Goal: Task Accomplishment & Management: Use online tool/utility

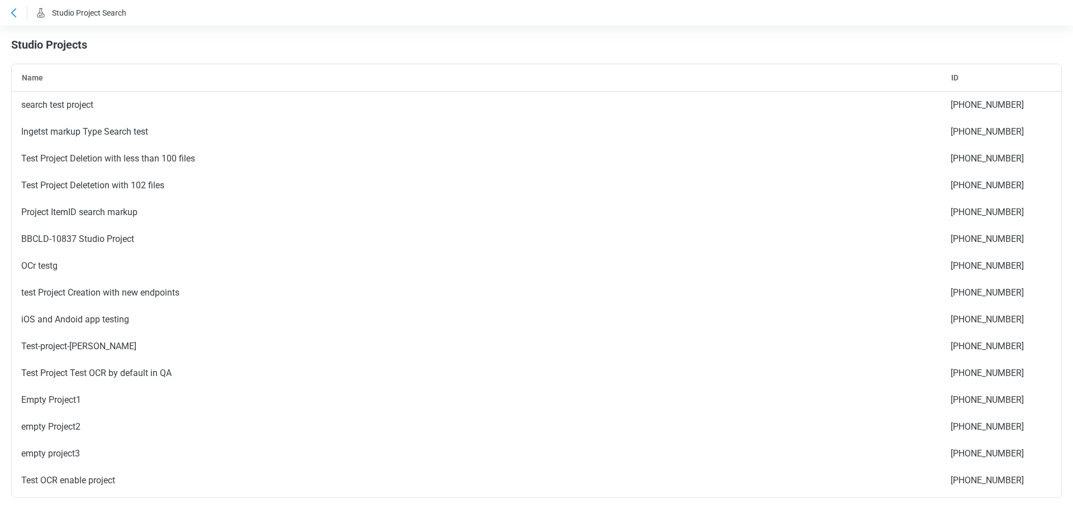
click at [13, 15] on icon at bounding box center [13, 12] width 5 height 9
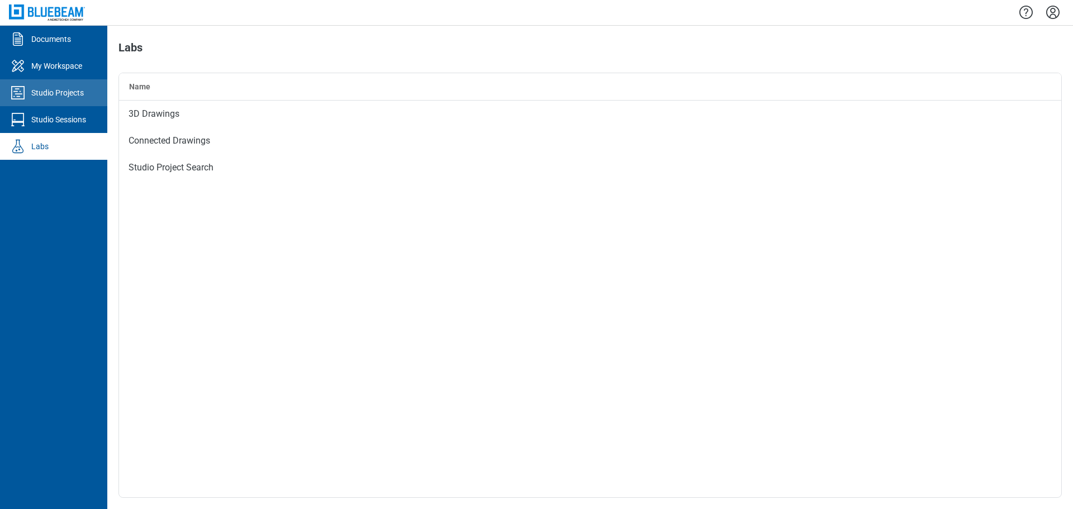
click at [85, 102] on link "Studio Projects" at bounding box center [53, 92] width 107 height 27
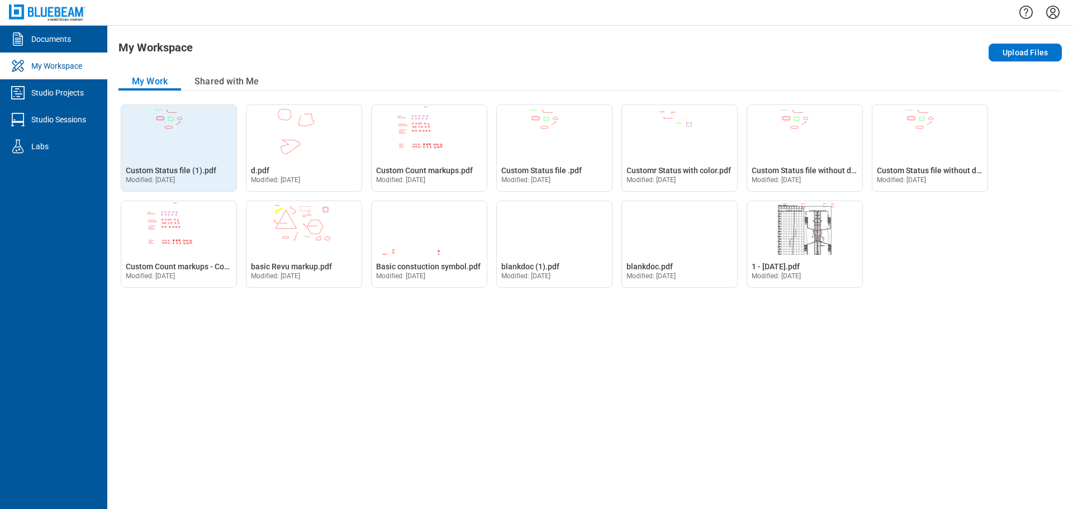
click at [143, 163] on div "Open Custom Status file (1).pdf in Editor Custom Status file (1).pdf Modified: …" at bounding box center [178, 175] width 115 height 34
click at [176, 169] on span "Custom Status file (1).pdf" at bounding box center [171, 170] width 91 height 9
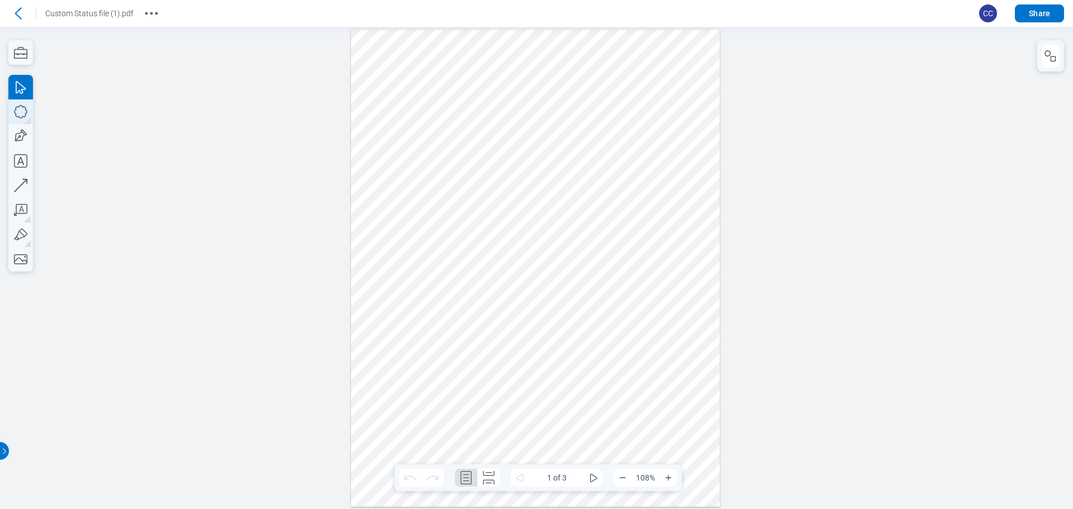
click at [16, 110] on icon "button" at bounding box center [20, 111] width 13 height 13
click at [15, 58] on icon "button" at bounding box center [20, 52] width 25 height 25
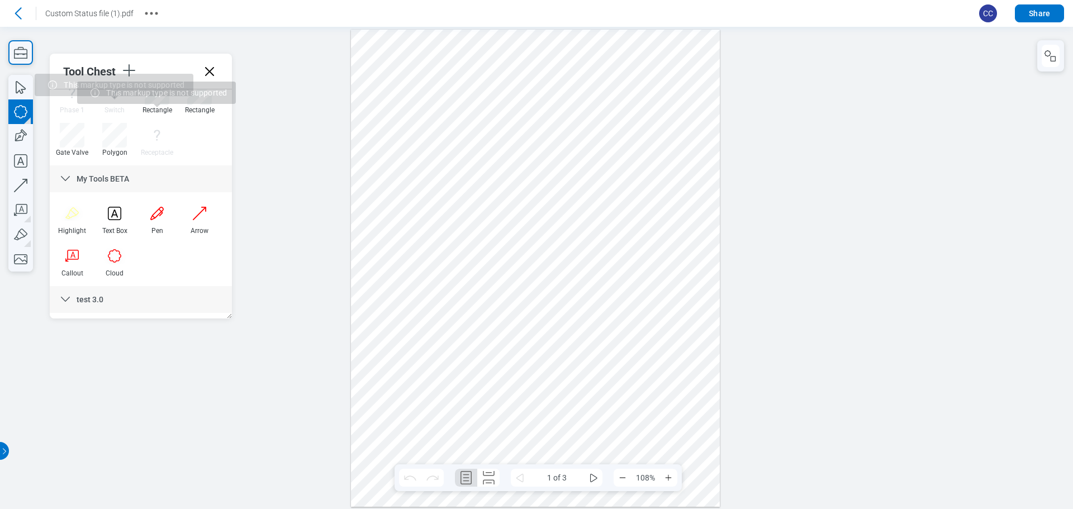
scroll to position [56, 0]
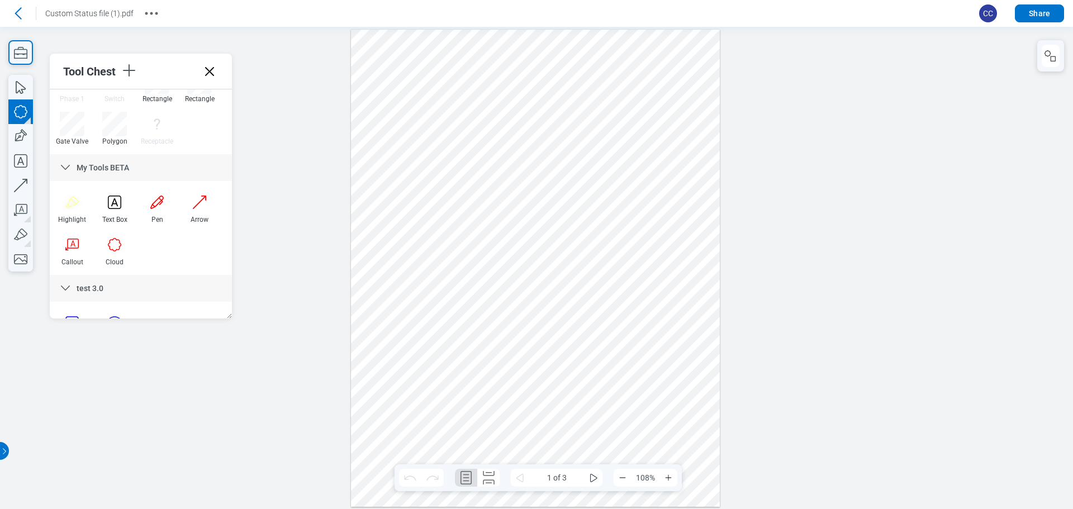
drag, startPoint x: 604, startPoint y: 101, endPoint x: 659, endPoint y: 153, distance: 75.1
click at [659, 153] on div at bounding box center [535, 268] width 369 height 477
click at [694, 150] on div at bounding box center [535, 268] width 369 height 477
click at [662, 153] on div at bounding box center [535, 268] width 369 height 477
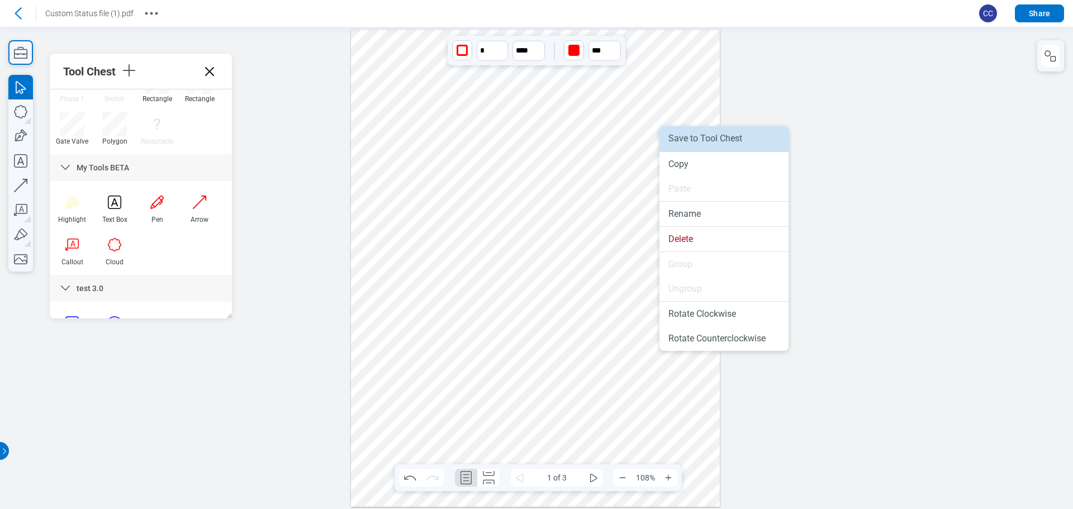
click at [693, 144] on li "Save to Tool Chest" at bounding box center [724, 138] width 129 height 25
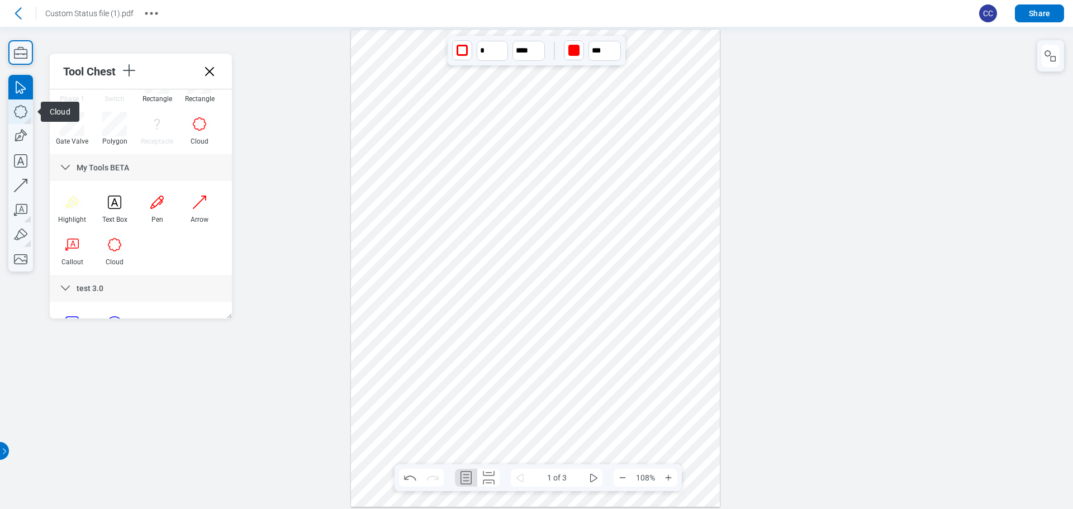
click at [24, 105] on icon "button" at bounding box center [20, 111] width 25 height 25
drag, startPoint x: 656, startPoint y: 170, endPoint x: 687, endPoint y: 192, distance: 38.0
click at [687, 192] on div at bounding box center [535, 268] width 369 height 477
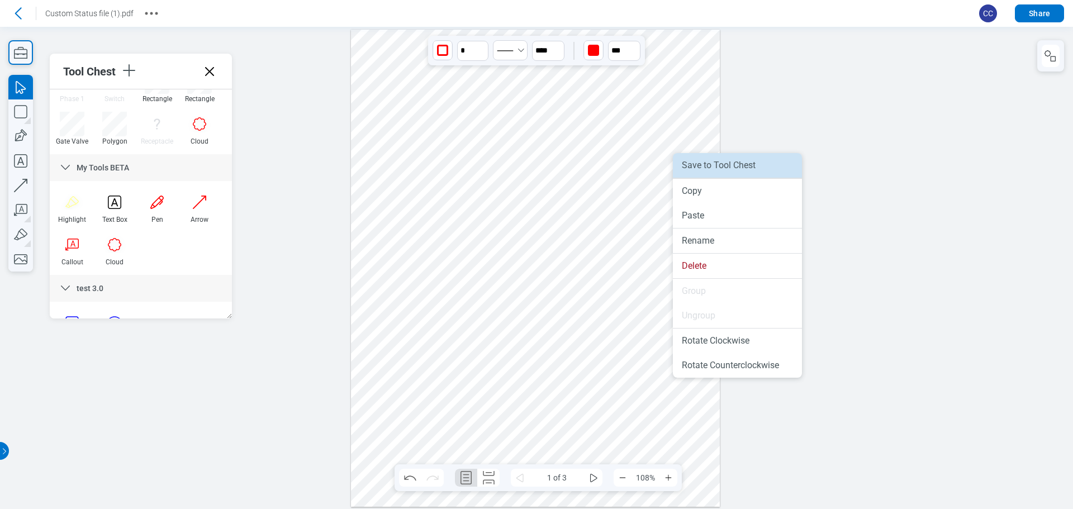
click at [705, 166] on li "Save to Tool Chest" at bounding box center [737, 165] width 129 height 25
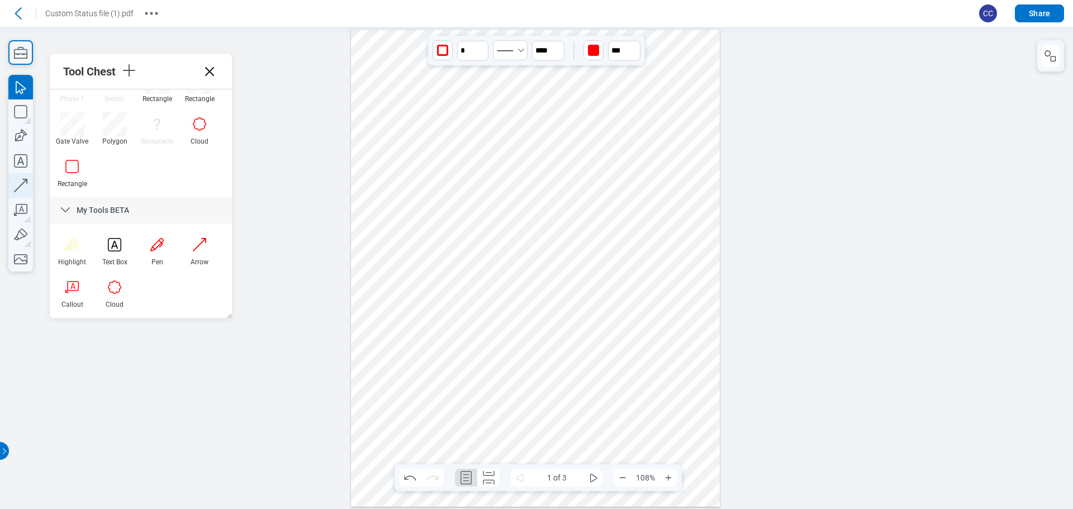
click at [18, 182] on icon "button" at bounding box center [20, 185] width 25 height 25
drag, startPoint x: 675, startPoint y: 292, endPoint x: 687, endPoint y: 261, distance: 33.1
click at [687, 261] on div at bounding box center [535, 268] width 369 height 477
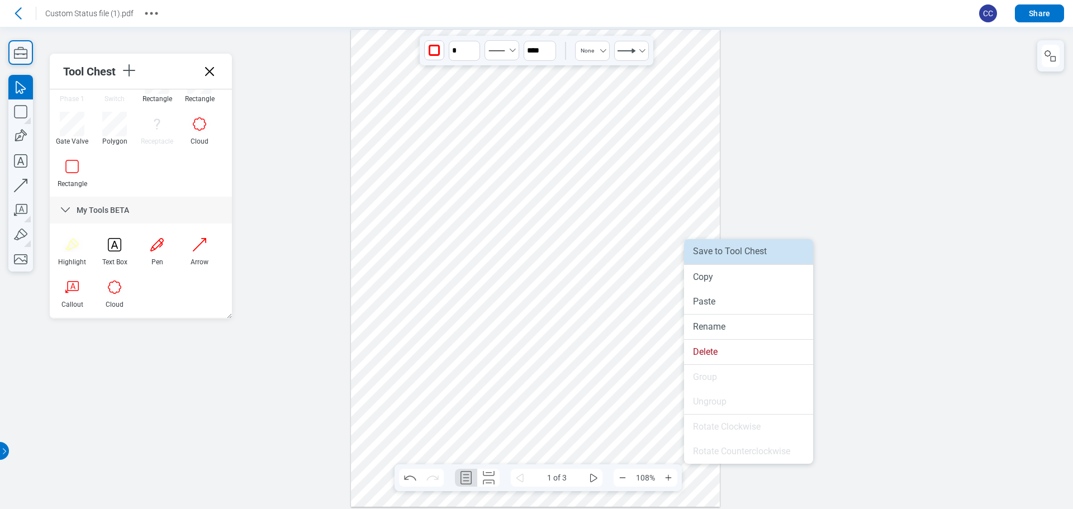
click at [723, 258] on li "Save to Tool Chest" at bounding box center [748, 251] width 129 height 25
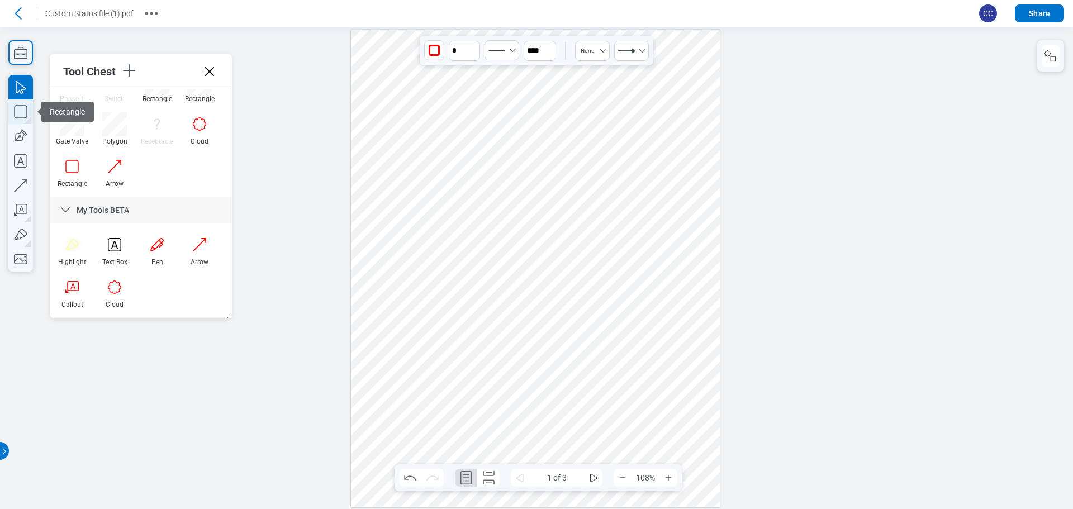
click at [24, 117] on icon "button" at bounding box center [20, 111] width 25 height 25
drag, startPoint x: 381, startPoint y: 364, endPoint x: 415, endPoint y: 400, distance: 49.0
click at [415, 400] on div at bounding box center [535, 268] width 369 height 477
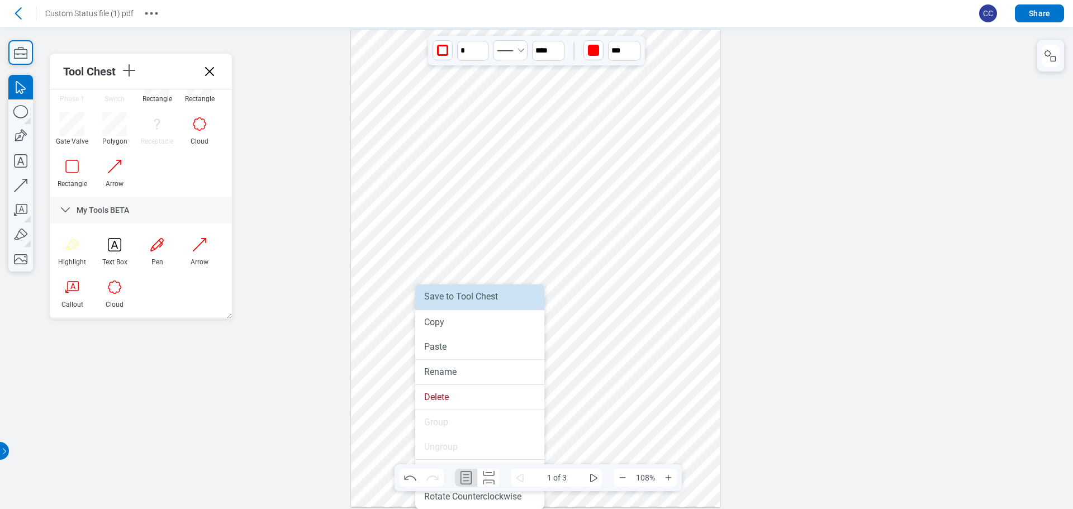
click at [465, 301] on li "Save to Tool Chest" at bounding box center [479, 297] width 129 height 25
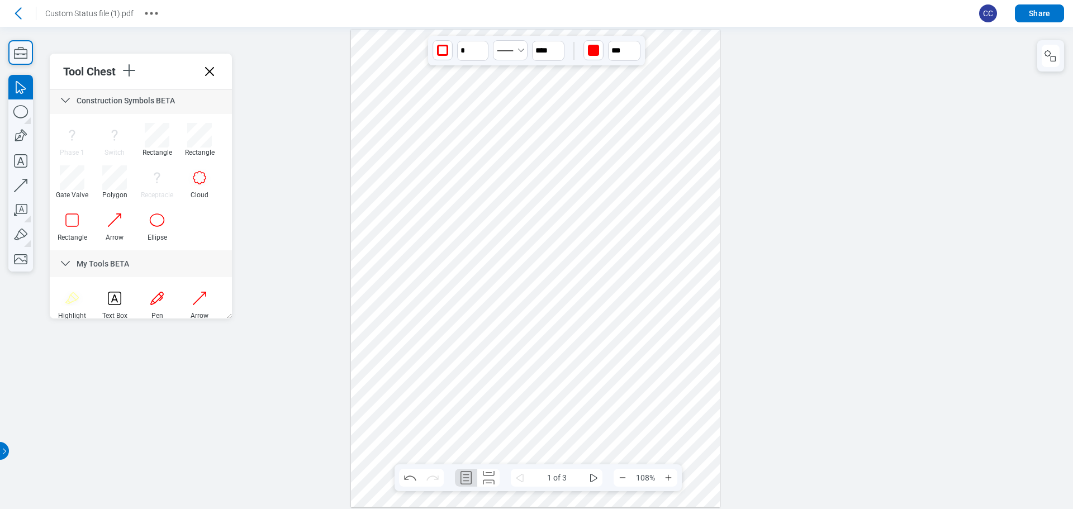
scroll to position [0, 0]
click at [25, 139] on icon "button" at bounding box center [20, 136] width 25 height 25
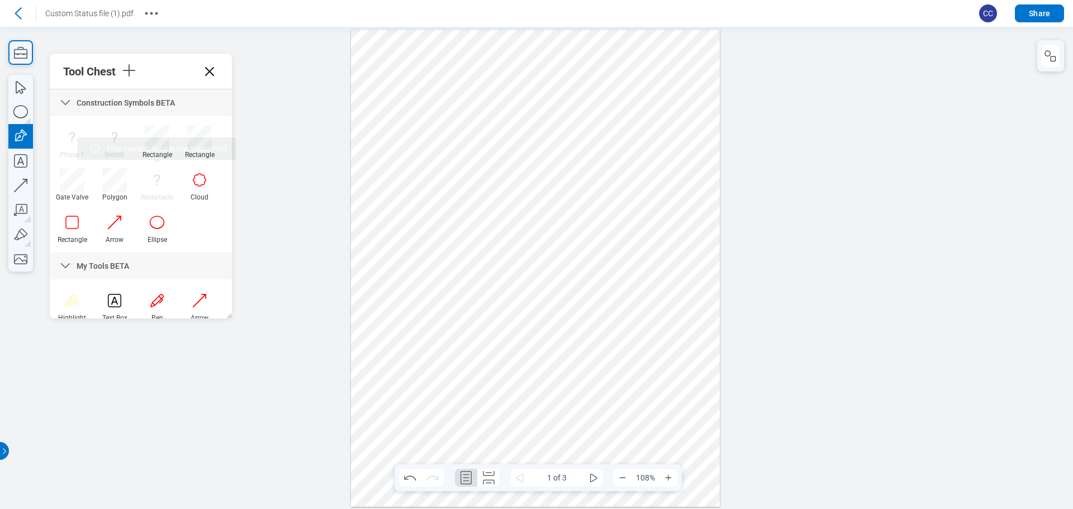
click at [487, 411] on div at bounding box center [535, 268] width 369 height 477
click at [519, 378] on div at bounding box center [535, 268] width 369 height 477
click at [546, 407] on div at bounding box center [535, 268] width 369 height 477
click at [505, 440] on div at bounding box center [535, 268] width 369 height 477
click at [489, 411] on div at bounding box center [535, 268] width 369 height 477
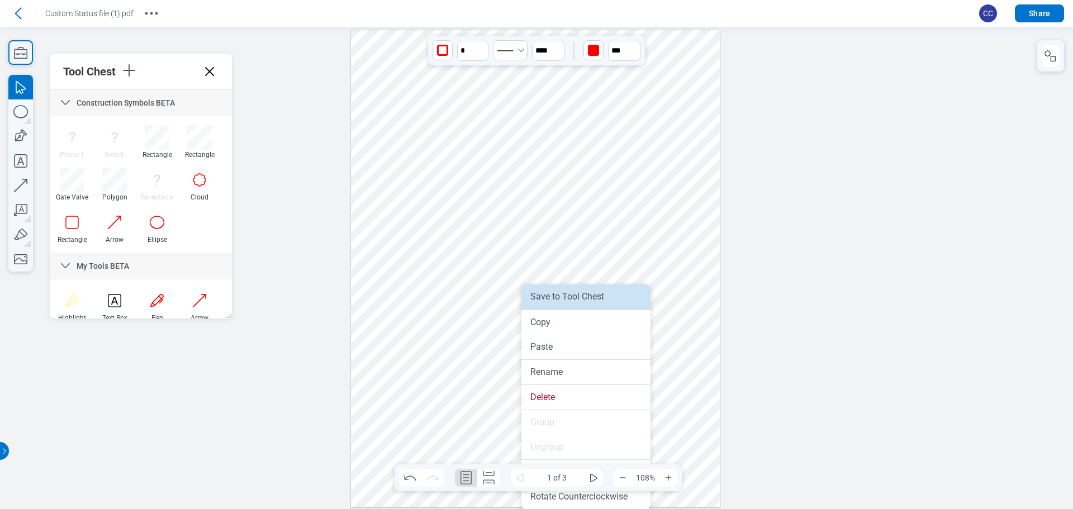
click at [551, 305] on li "Save to Tool Chest" at bounding box center [586, 297] width 129 height 25
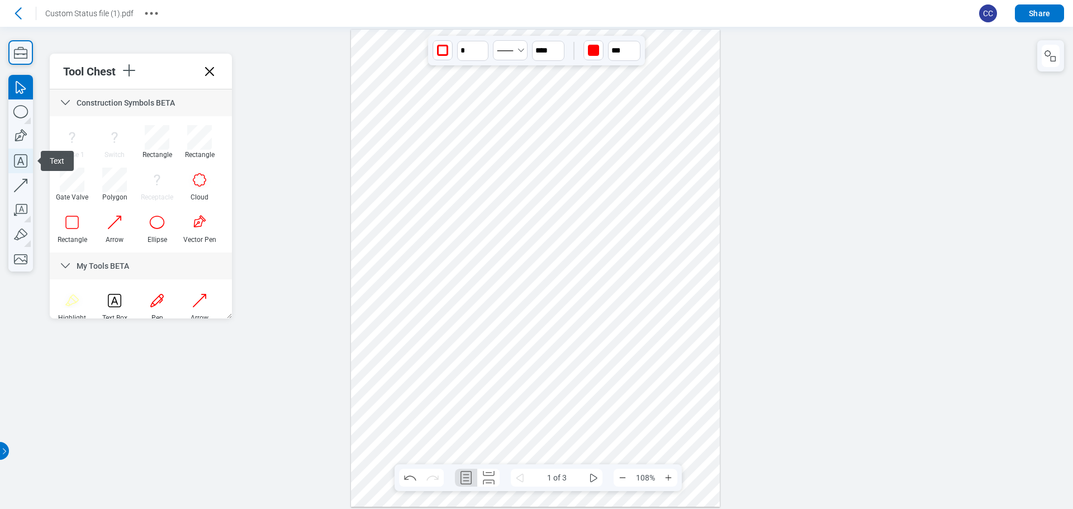
click at [18, 163] on icon "button" at bounding box center [20, 160] width 13 height 13
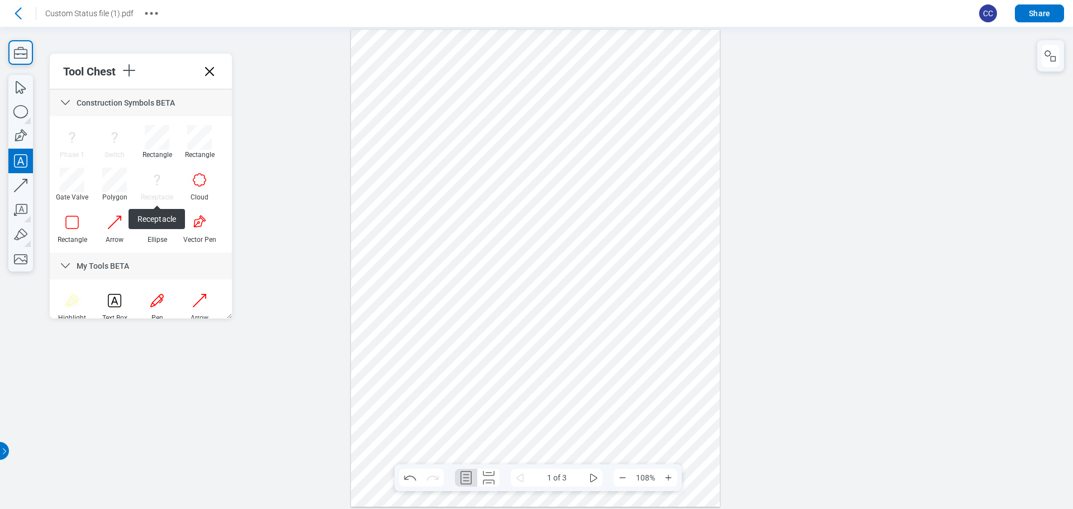
drag, startPoint x: 379, startPoint y: 424, endPoint x: 442, endPoint y: 396, distance: 68.8
click at [380, 424] on div at bounding box center [535, 268] width 369 height 477
click at [454, 422] on div at bounding box center [535, 268] width 369 height 477
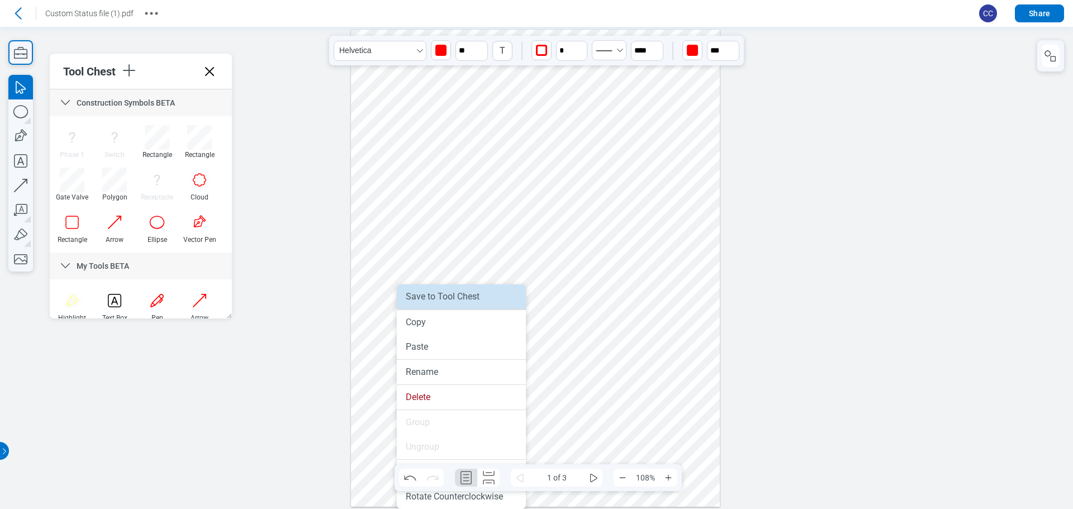
click at [433, 296] on li "Save to Tool Chest" at bounding box center [461, 297] width 129 height 25
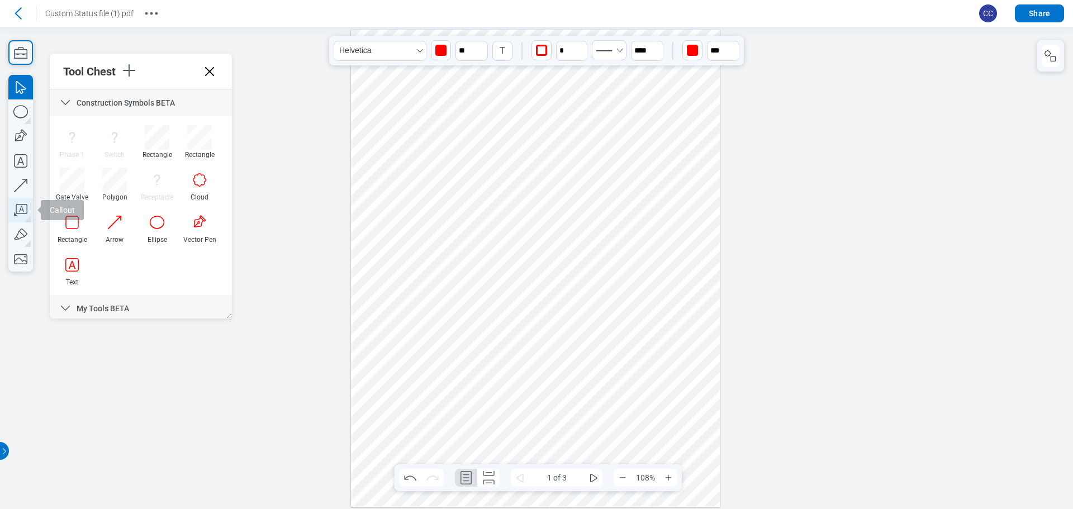
click at [21, 209] on icon "button" at bounding box center [20, 210] width 25 height 25
drag, startPoint x: 376, startPoint y: 292, endPoint x: 396, endPoint y: 316, distance: 31.3
click at [396, 316] on div at bounding box center [535, 268] width 369 height 477
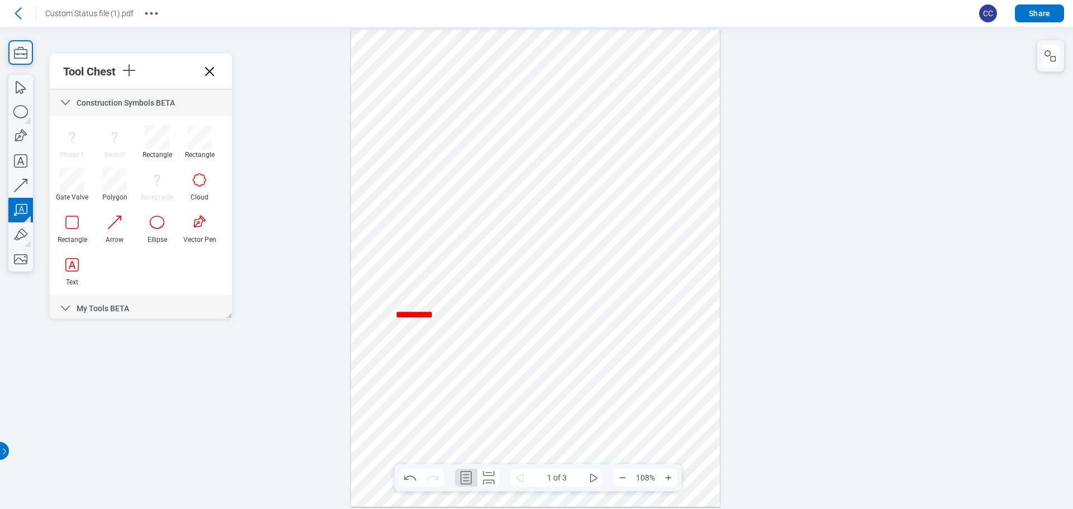
click at [451, 344] on div at bounding box center [535, 268] width 369 height 477
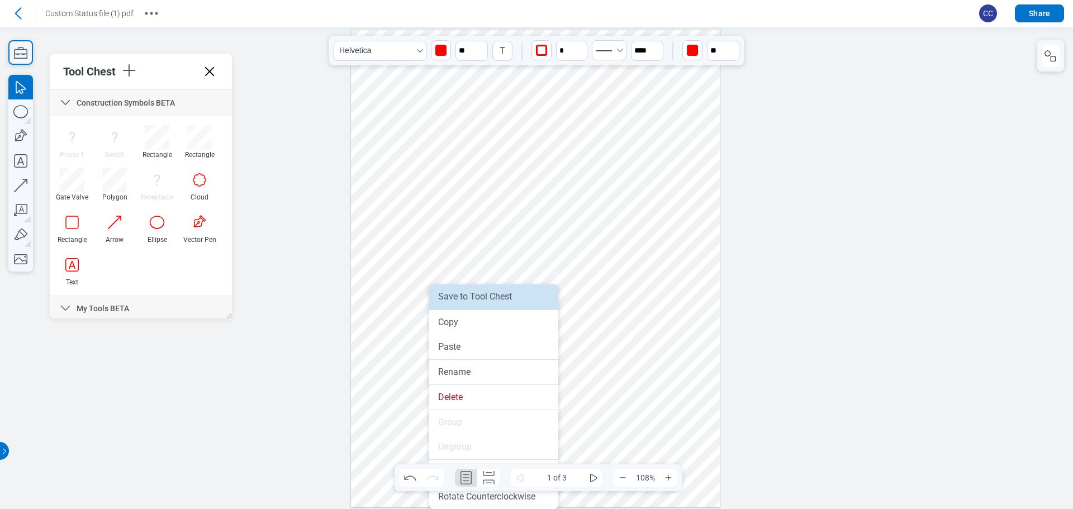
click at [465, 305] on li "Save to Tool Chest" at bounding box center [493, 297] width 129 height 25
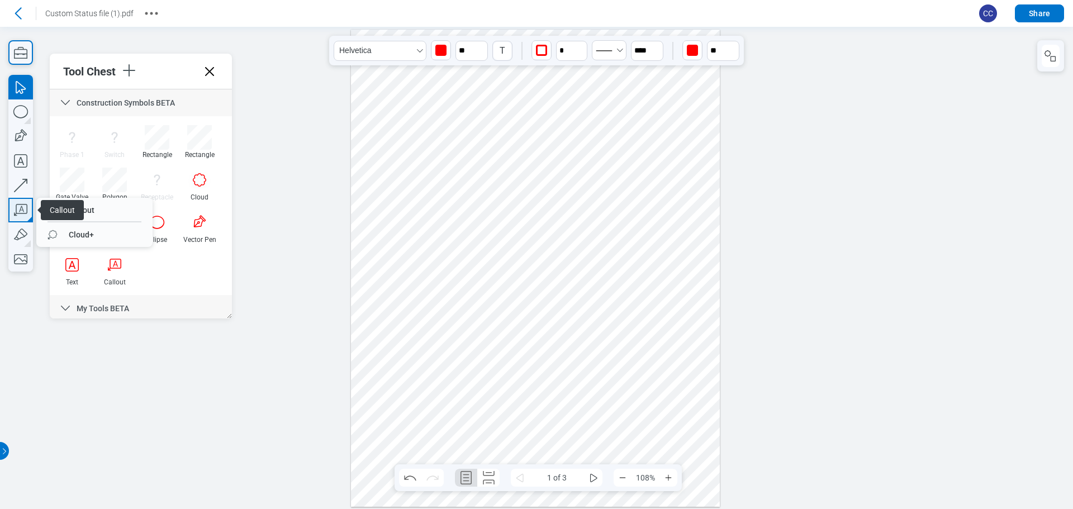
click at [19, 208] on icon "button" at bounding box center [20, 210] width 25 height 25
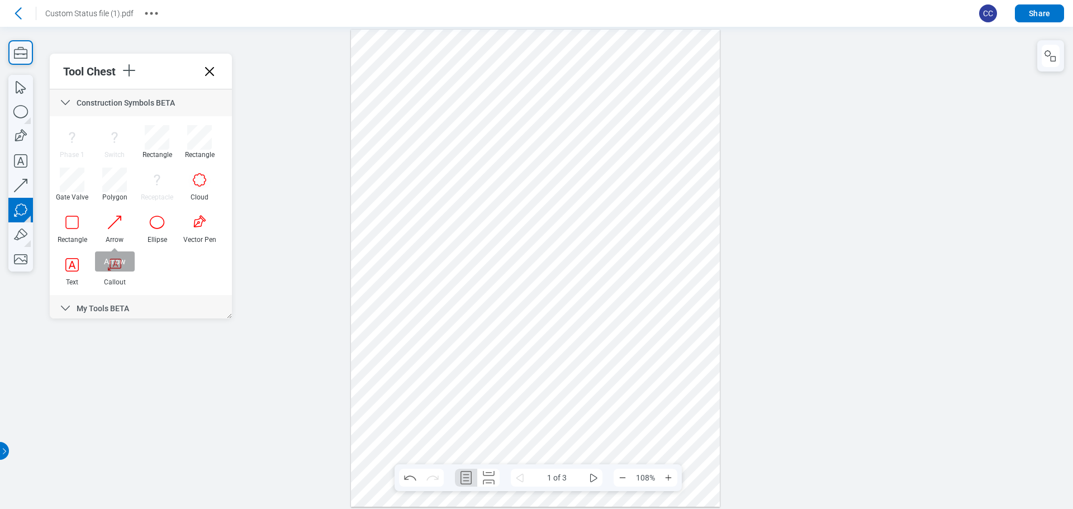
drag, startPoint x: 430, startPoint y: 329, endPoint x: 444, endPoint y: 348, distance: 23.7
click at [444, 348] on div at bounding box center [535, 268] width 369 height 477
click at [444, 366] on div at bounding box center [535, 268] width 369 height 477
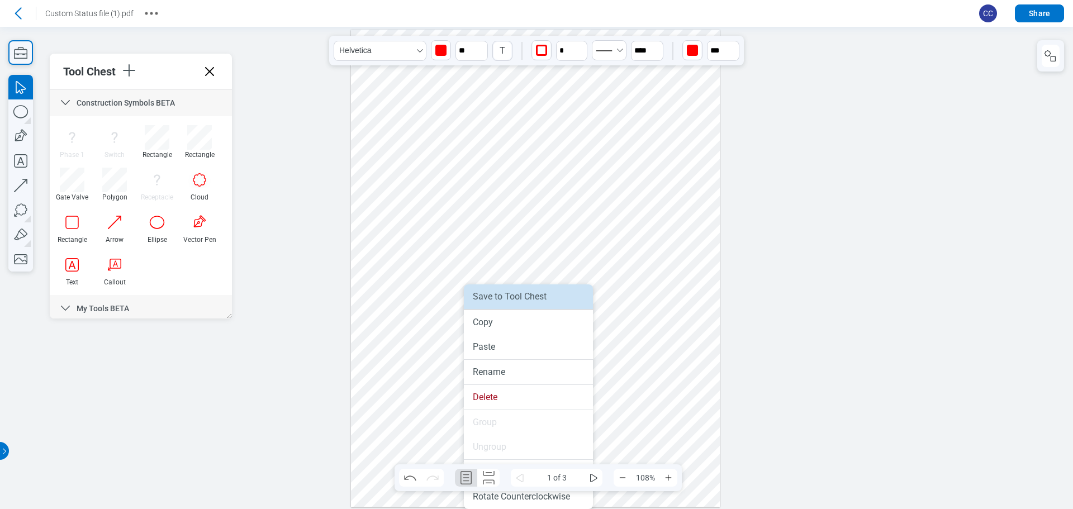
drag, startPoint x: 508, startPoint y: 295, endPoint x: 750, endPoint y: 382, distance: 256.5
click at [508, 295] on li "Save to Tool Chest" at bounding box center [528, 297] width 129 height 25
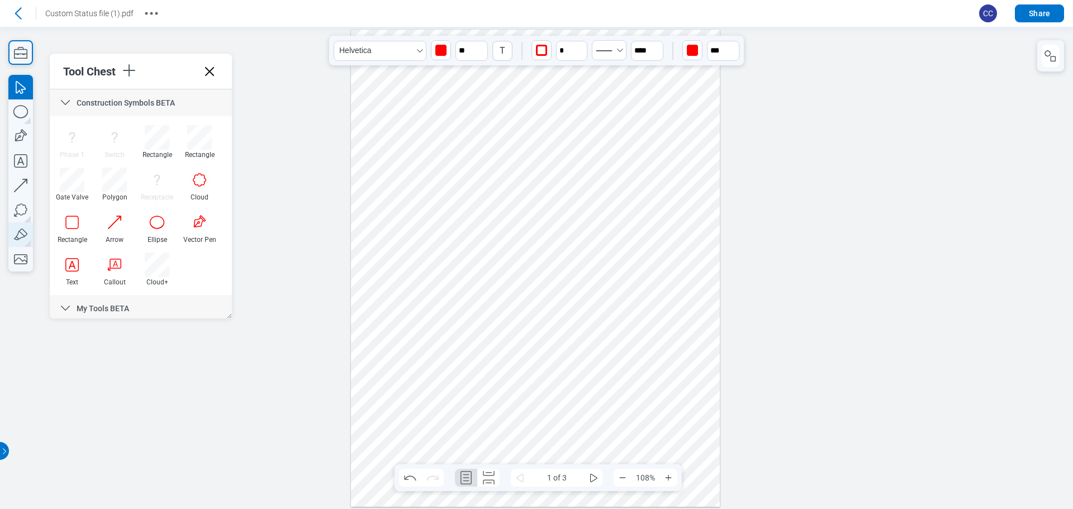
click at [23, 227] on icon "button" at bounding box center [20, 234] width 25 height 25
drag, startPoint x: 553, startPoint y: 362, endPoint x: 572, endPoint y: 367, distance: 19.8
click at [572, 367] on div at bounding box center [535, 268] width 369 height 477
click at [566, 379] on div at bounding box center [535, 268] width 369 height 477
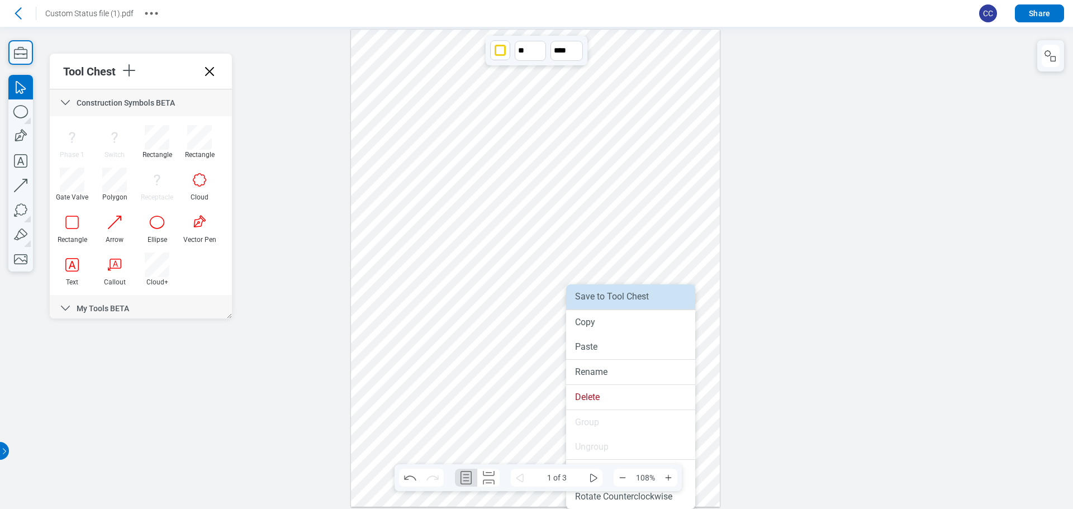
drag, startPoint x: 612, startPoint y: 301, endPoint x: 770, endPoint y: 356, distance: 167.4
click at [612, 301] on li "Save to Tool Chest" at bounding box center [630, 297] width 129 height 25
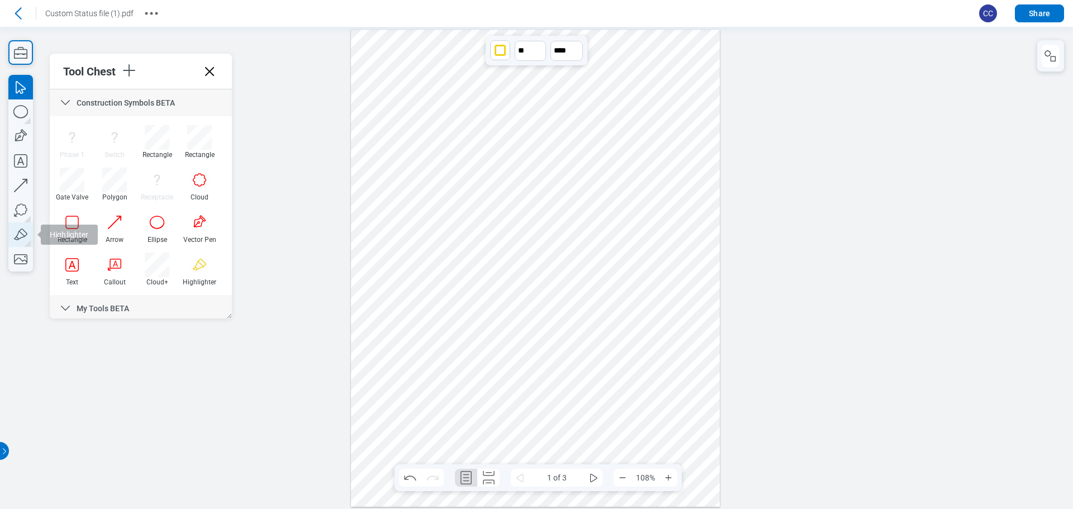
click at [29, 239] on icon "button" at bounding box center [20, 234] width 25 height 25
drag, startPoint x: 641, startPoint y: 338, endPoint x: 631, endPoint y: 358, distance: 23.0
click at [631, 358] on div at bounding box center [535, 268] width 369 height 477
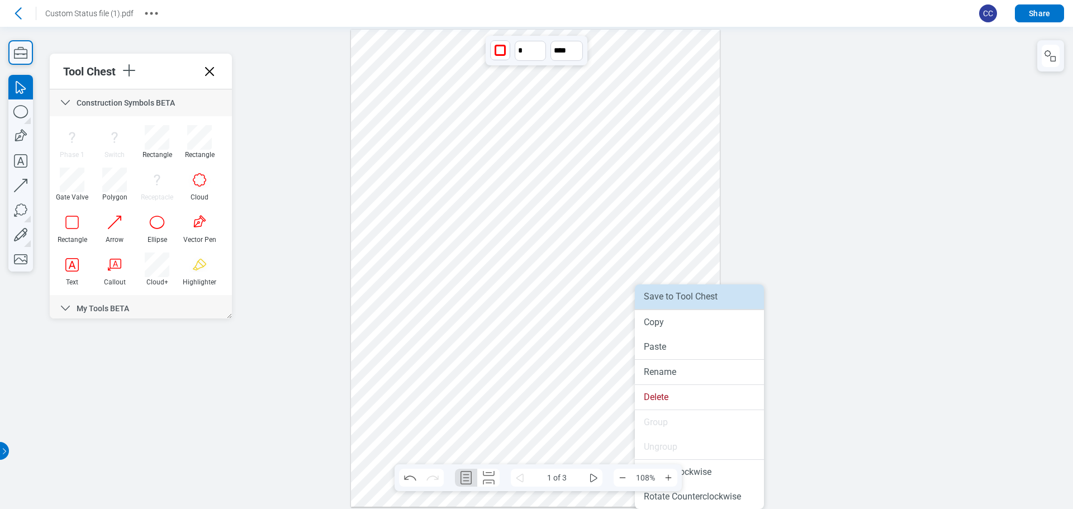
drag, startPoint x: 674, startPoint y: 305, endPoint x: 809, endPoint y: 329, distance: 137.3
click at [674, 305] on li "Save to Tool Chest" at bounding box center [699, 297] width 129 height 25
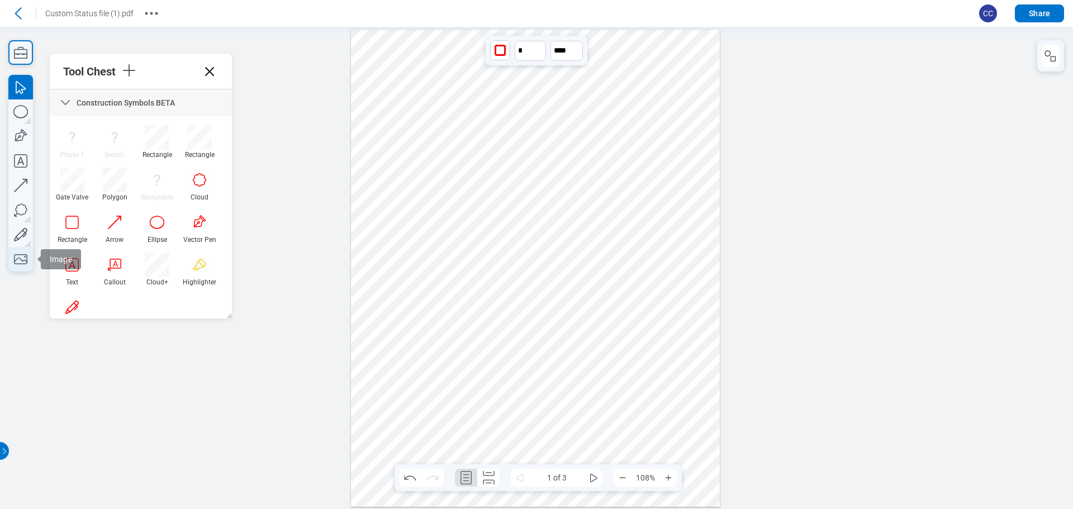
click at [20, 259] on icon "button" at bounding box center [20, 259] width 25 height 25
drag, startPoint x: 402, startPoint y: 257, endPoint x: 466, endPoint y: 315, distance: 87.0
click at [466, 315] on div at bounding box center [535, 268] width 369 height 477
click at [521, 272] on div at bounding box center [535, 268] width 369 height 477
click at [445, 272] on div at bounding box center [535, 268] width 369 height 477
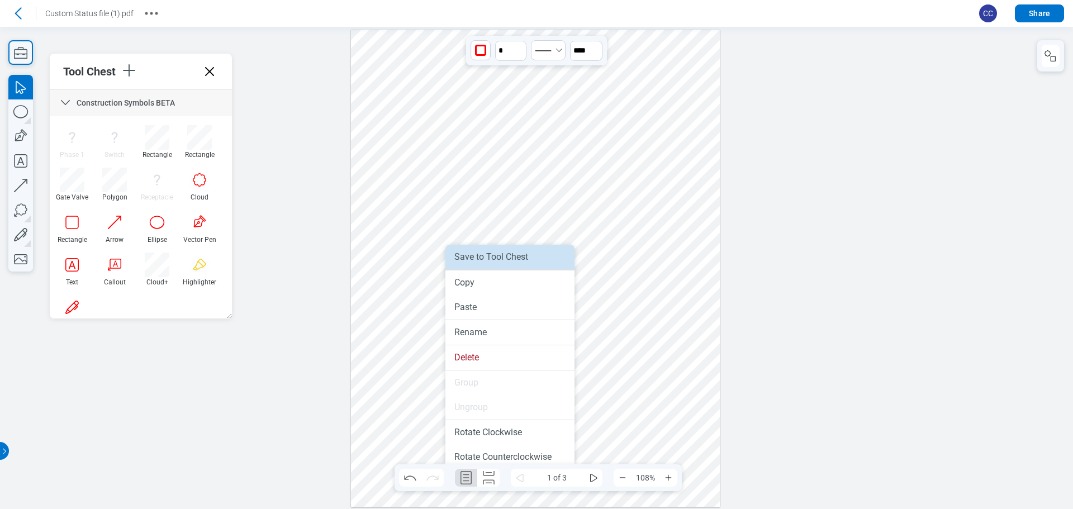
click at [475, 263] on li "Save to Tool Chest" at bounding box center [509, 257] width 129 height 25
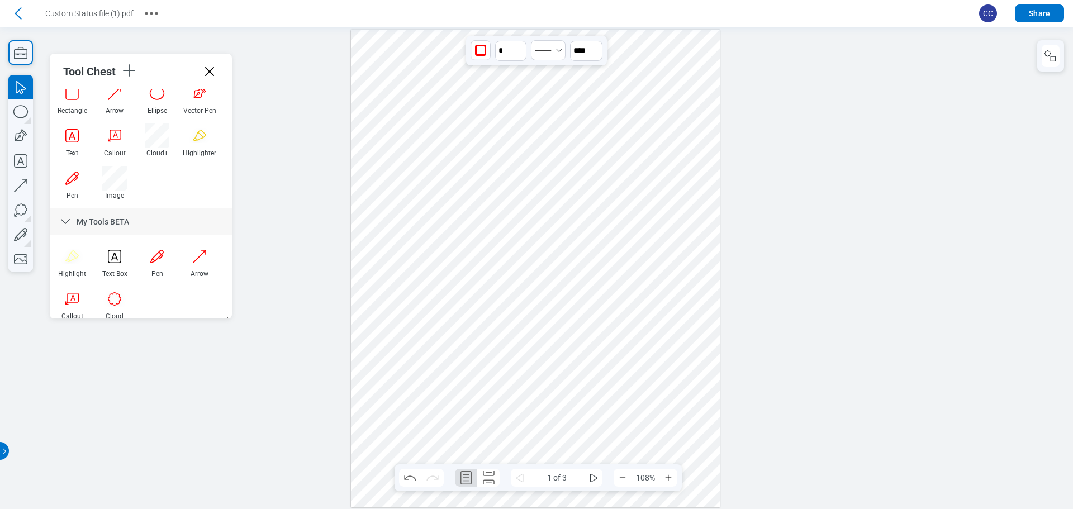
scroll to position [136, 0]
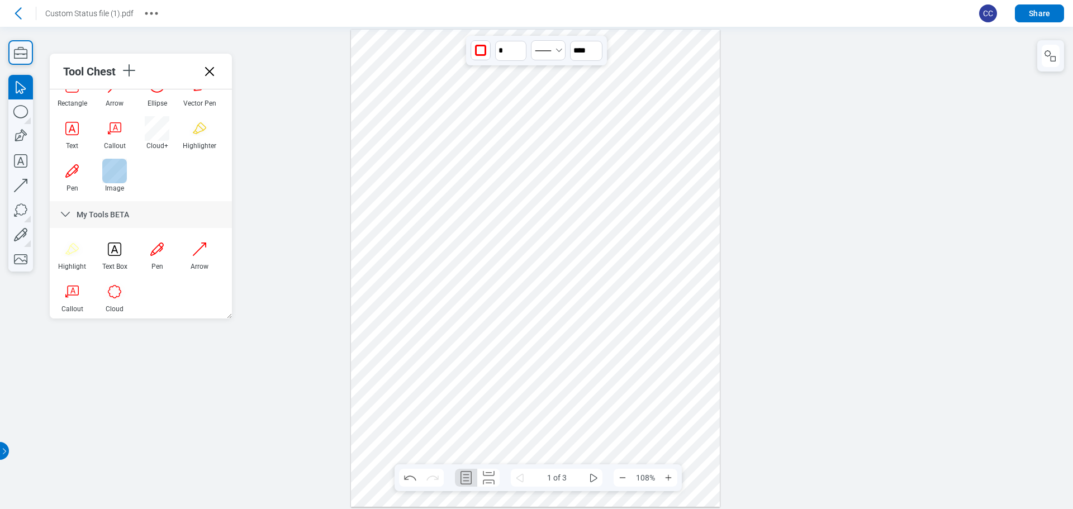
click at [112, 173] on div at bounding box center [114, 171] width 25 height 25
drag, startPoint x: 566, startPoint y: 64, endPoint x: 617, endPoint y: 100, distance: 62.5
click at [612, 98] on div at bounding box center [535, 268] width 369 height 477
click at [671, 74] on div at bounding box center [535, 268] width 369 height 477
click at [583, 83] on div at bounding box center [535, 268] width 369 height 477
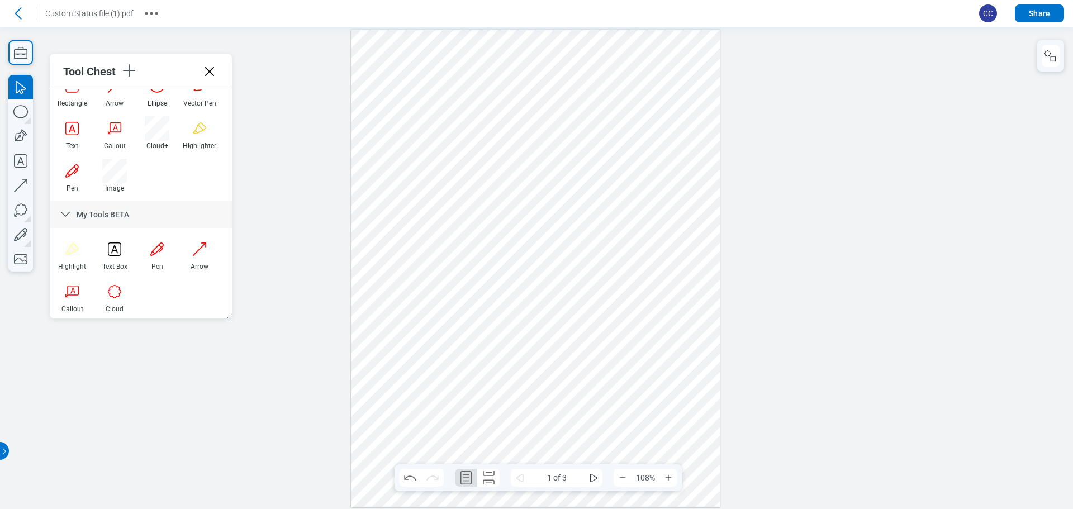
click at [583, 83] on div at bounding box center [535, 268] width 369 height 477
click at [668, 74] on div at bounding box center [535, 268] width 369 height 477
click at [598, 78] on div at bounding box center [535, 268] width 369 height 477
drag, startPoint x: 580, startPoint y: 78, endPoint x: 665, endPoint y: 354, distance: 289.1
click at [661, 354] on div at bounding box center [535, 268] width 369 height 477
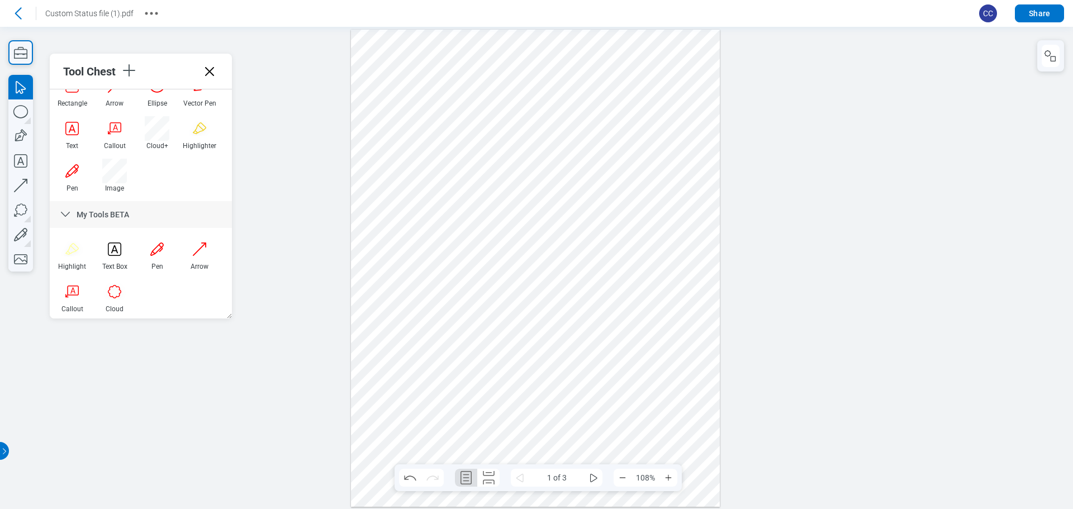
click at [693, 418] on div at bounding box center [535, 268] width 369 height 477
click at [677, 354] on div at bounding box center [535, 268] width 369 height 477
click at [210, 68] on icon at bounding box center [210, 72] width 18 height 18
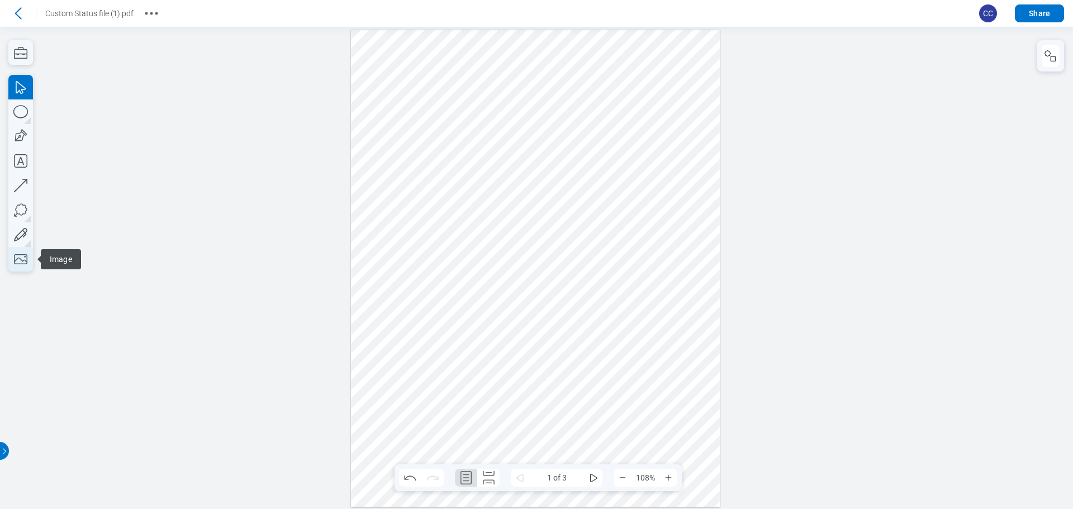
click at [25, 261] on icon "button" at bounding box center [20, 259] width 25 height 25
drag, startPoint x: 542, startPoint y: 176, endPoint x: 656, endPoint y: 272, distance: 149.5
click at [656, 272] on div at bounding box center [535, 268] width 369 height 477
click at [708, 247] on div at bounding box center [535, 268] width 369 height 477
click at [636, 235] on div at bounding box center [535, 268] width 369 height 477
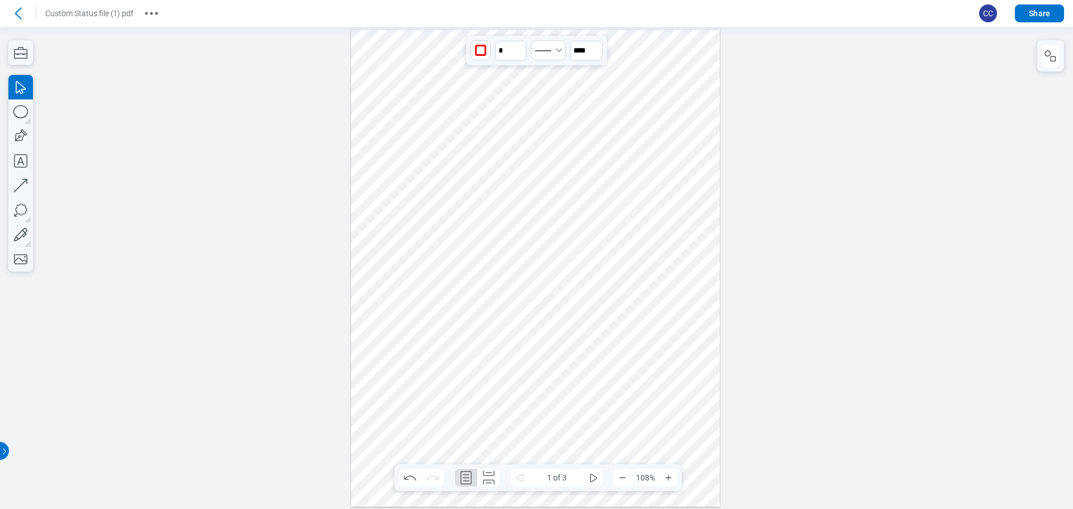
click at [702, 239] on div at bounding box center [535, 268] width 369 height 477
drag, startPoint x: 631, startPoint y: 229, endPoint x: 465, endPoint y: 480, distance: 300.9
click at [465, 480] on div at bounding box center [535, 268] width 369 height 477
click at [582, 442] on div at bounding box center [535, 268] width 369 height 477
click at [494, 441] on div at bounding box center [535, 268] width 369 height 477
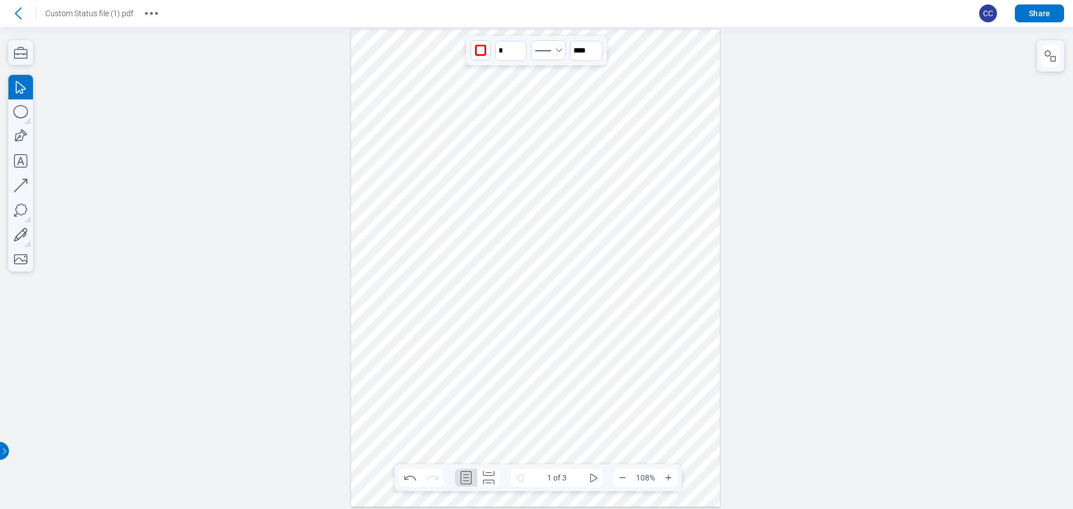
drag, startPoint x: 465, startPoint y: 444, endPoint x: 638, endPoint y: 111, distance: 375.5
click at [638, 111] on div at bounding box center [535, 268] width 369 height 477
click at [653, 78] on div at bounding box center [535, 268] width 369 height 477
click at [631, 128] on div at bounding box center [535, 268] width 369 height 477
click at [557, 50] on icon "Select Solid" at bounding box center [559, 50] width 6 height 3
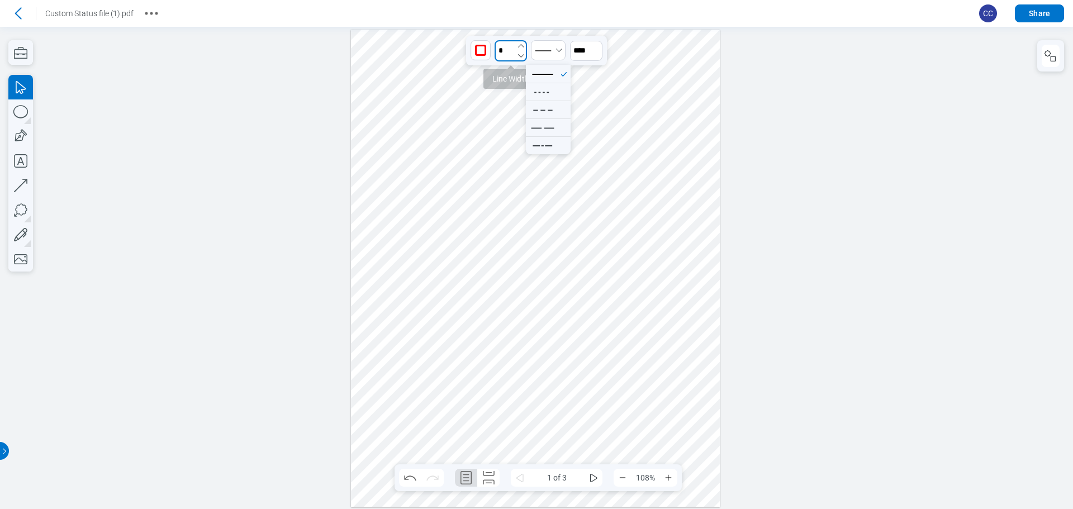
click at [505, 58] on input "*" at bounding box center [511, 50] width 32 height 21
click at [522, 46] on icon "undefined_increment" at bounding box center [520, 45] width 9 height 9
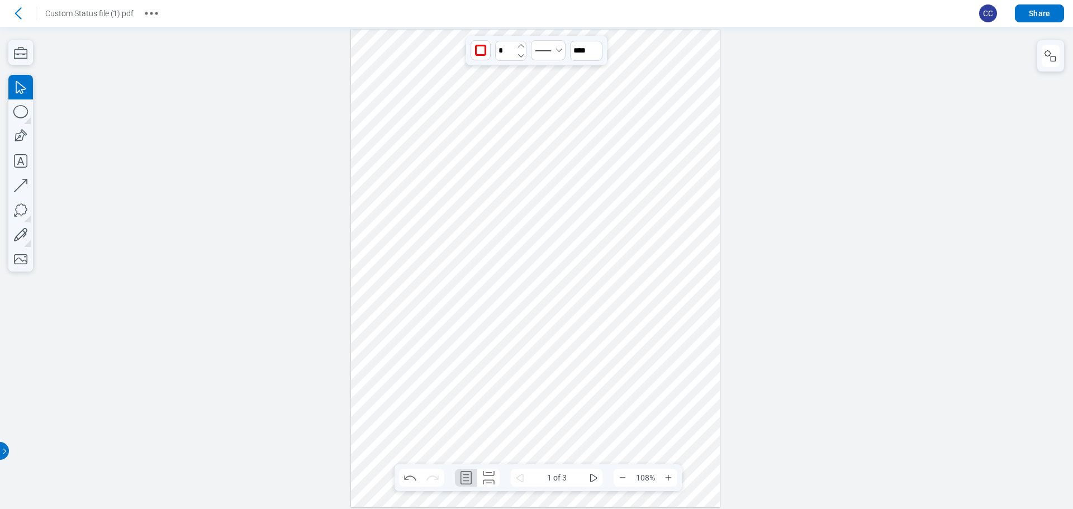
click at [522, 46] on icon "undefined_increment" at bounding box center [520, 45] width 9 height 9
type input "*"
click at [684, 50] on div at bounding box center [535, 268] width 369 height 477
click at [24, 53] on icon "button" at bounding box center [20, 52] width 25 height 25
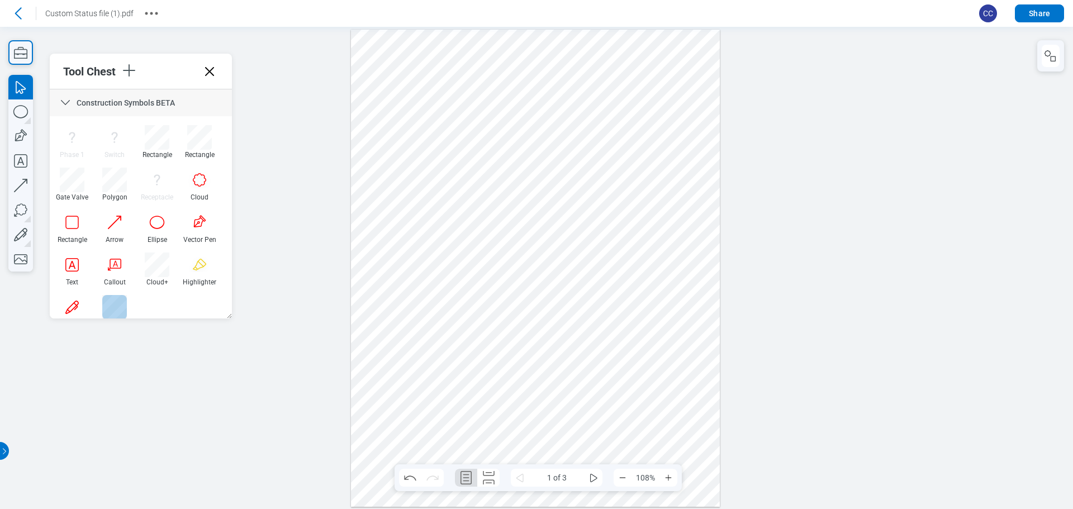
click at [115, 304] on div at bounding box center [114, 307] width 25 height 25
drag, startPoint x: 628, startPoint y: 435, endPoint x: 659, endPoint y: 448, distance: 33.8
click at [658, 448] on div at bounding box center [535, 268] width 369 height 477
click at [687, 434] on div at bounding box center [535, 268] width 369 height 477
click at [638, 442] on div at bounding box center [535, 268] width 369 height 477
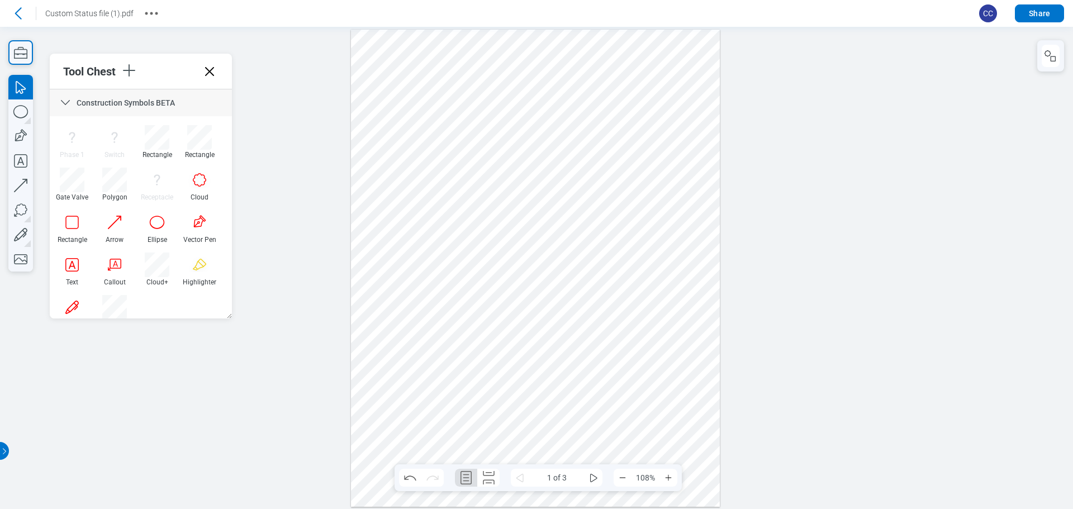
drag, startPoint x: 682, startPoint y: 432, endPoint x: 389, endPoint y: 181, distance: 386.5
click at [682, 432] on div at bounding box center [535, 268] width 369 height 477
click at [207, 73] on icon at bounding box center [209, 71] width 9 height 9
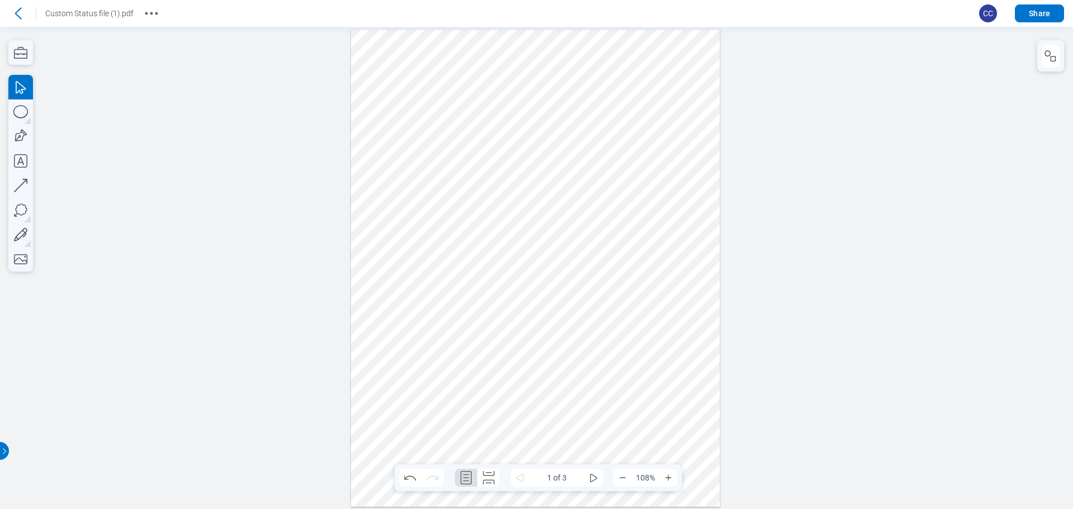
click at [686, 427] on div at bounding box center [535, 268] width 369 height 477
click at [642, 445] on div at bounding box center [535, 268] width 369 height 477
click at [671, 442] on div at bounding box center [535, 268] width 369 height 477
click at [649, 446] on div at bounding box center [535, 268] width 369 height 477
click at [686, 436] on div at bounding box center [535, 268] width 369 height 477
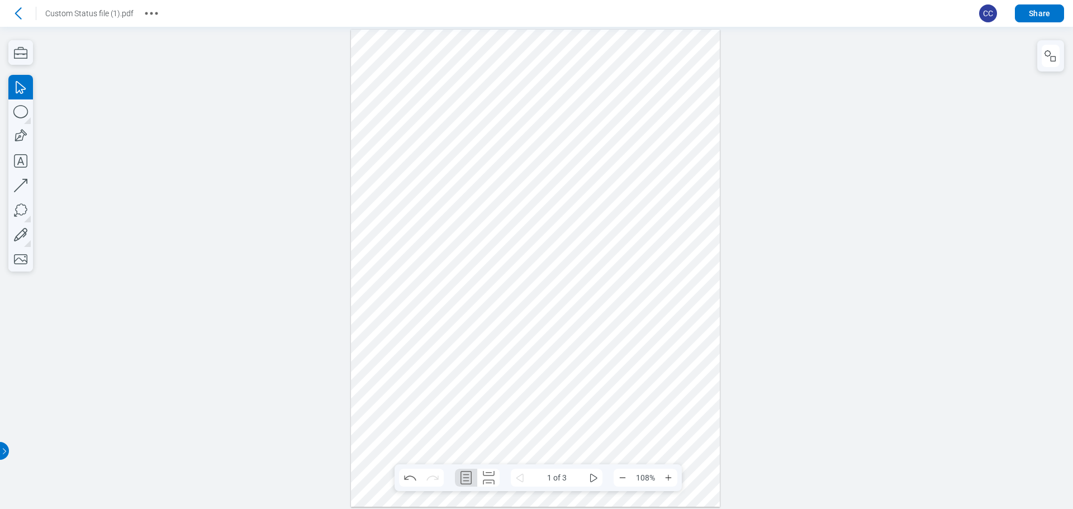
click at [650, 401] on div at bounding box center [535, 268] width 369 height 477
click at [681, 431] on div at bounding box center [535, 268] width 369 height 477
click at [26, 50] on icon "button" at bounding box center [20, 53] width 13 height 12
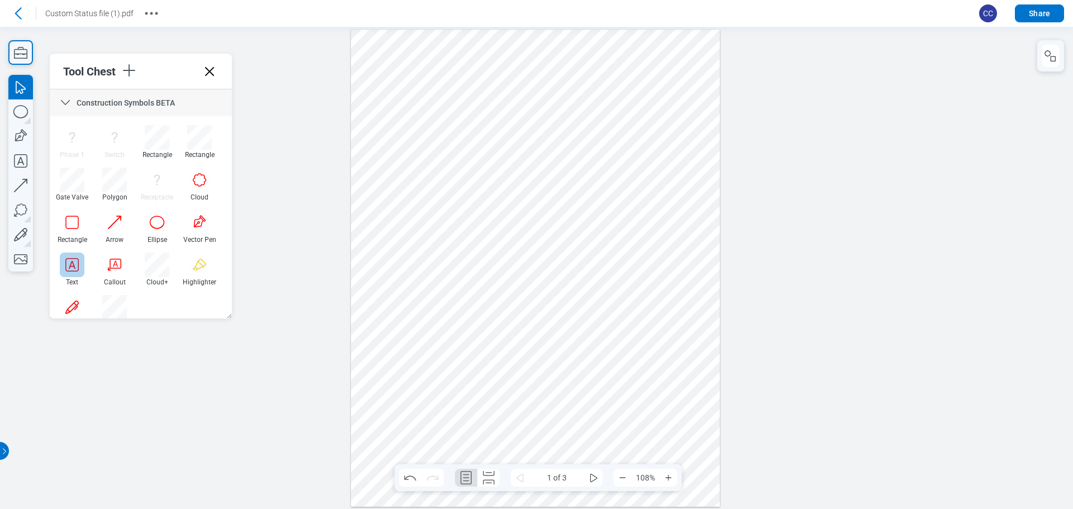
click at [72, 263] on div at bounding box center [72, 265] width 25 height 25
click at [666, 231] on div at bounding box center [535, 268] width 369 height 477
click at [661, 264] on div at bounding box center [535, 268] width 369 height 477
click at [671, 230] on div at bounding box center [535, 268] width 369 height 477
click at [663, 257] on div at bounding box center [535, 268] width 369 height 477
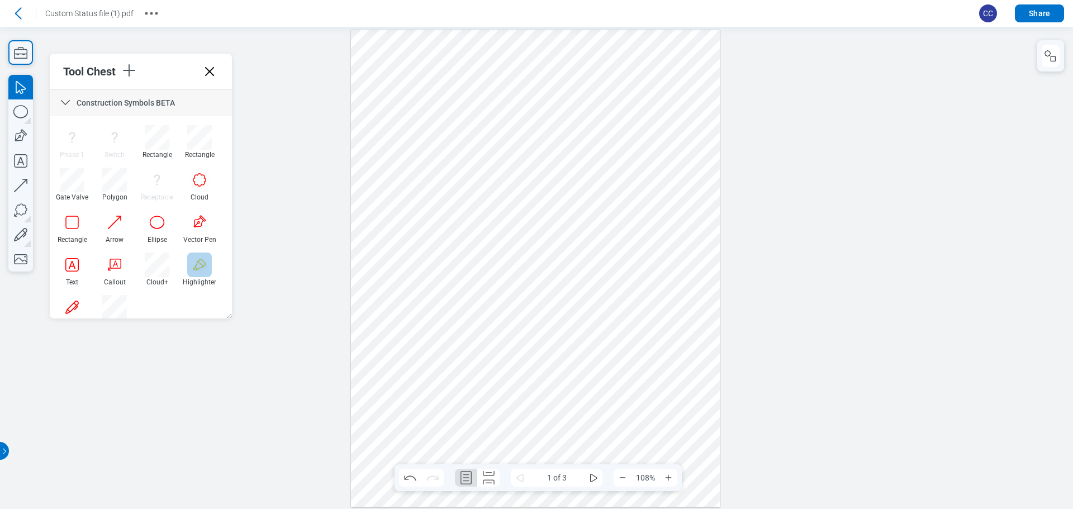
click at [196, 272] on div at bounding box center [199, 265] width 25 height 25
drag, startPoint x: 448, startPoint y: 390, endPoint x: 455, endPoint y: 400, distance: 12.9
click at [459, 406] on div at bounding box center [535, 268] width 369 height 477
click at [449, 424] on div at bounding box center [535, 268] width 369 height 477
click at [485, 443] on div at bounding box center [535, 268] width 369 height 477
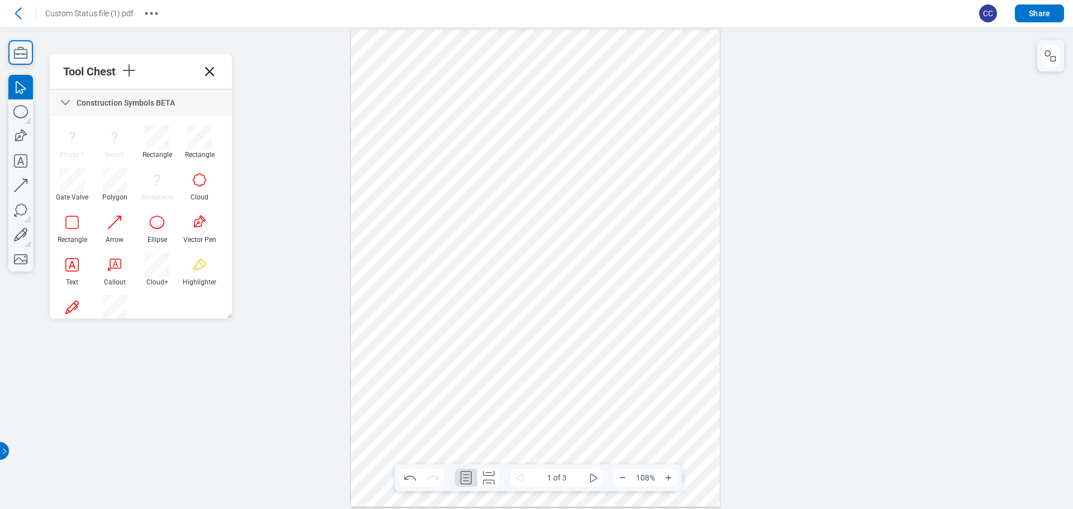
click at [661, 441] on div at bounding box center [535, 268] width 369 height 477
click at [644, 443] on div at bounding box center [535, 268] width 369 height 477
click at [673, 432] on div at bounding box center [535, 268] width 369 height 477
click at [641, 443] on div at bounding box center [535, 268] width 369 height 477
click at [674, 364] on div at bounding box center [535, 268] width 369 height 477
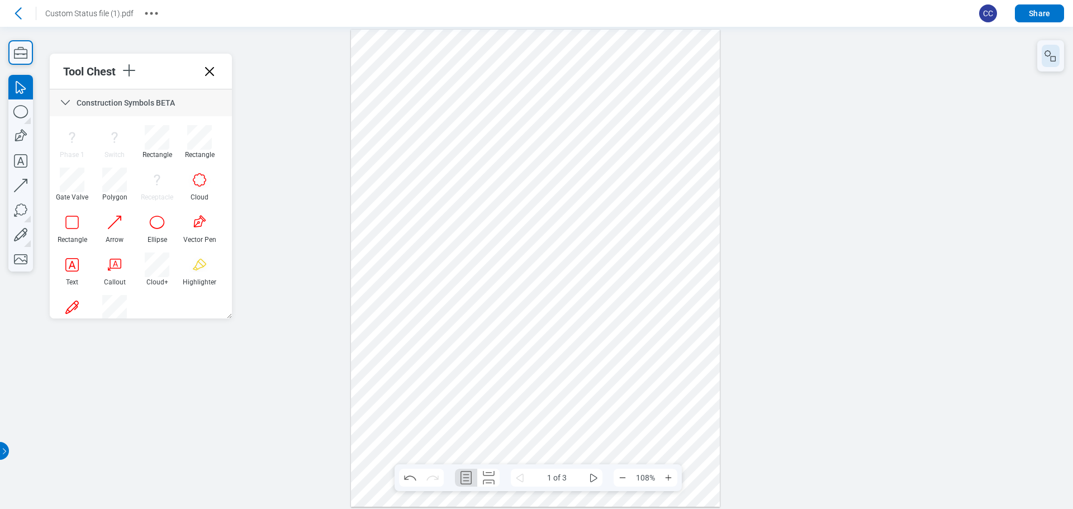
click at [1054, 56] on icon "button" at bounding box center [1050, 55] width 13 height 13
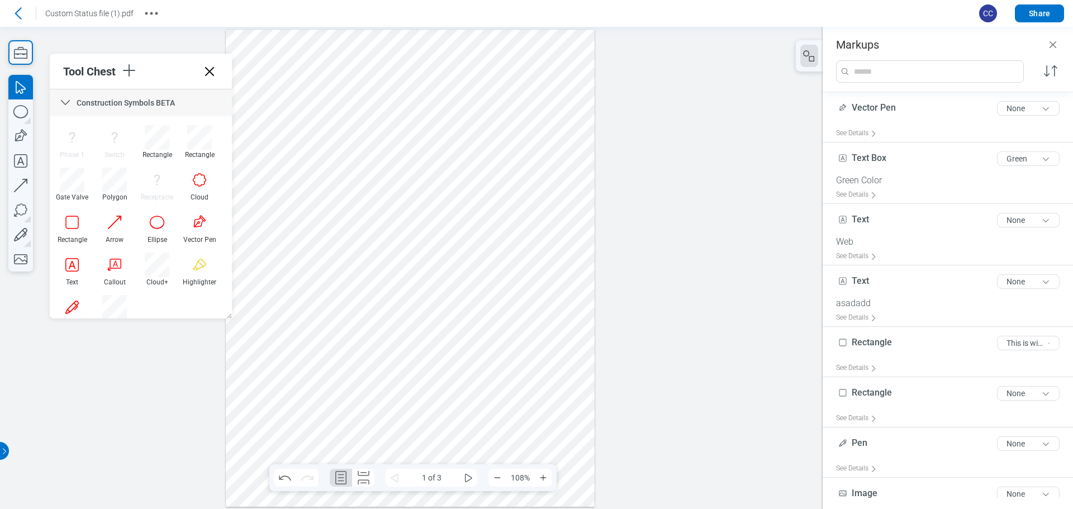
click at [525, 445] on div at bounding box center [410, 268] width 369 height 477
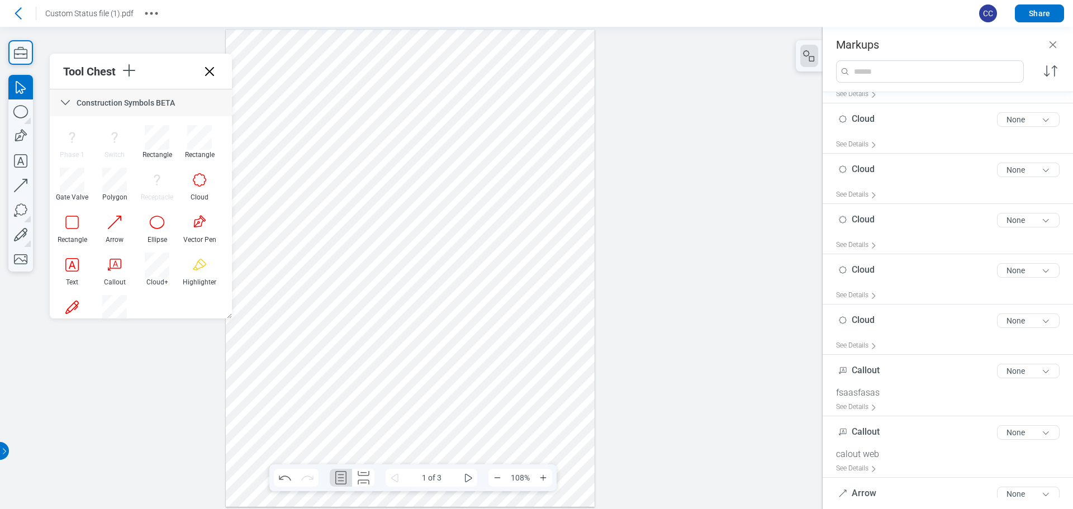
scroll to position [919, 0]
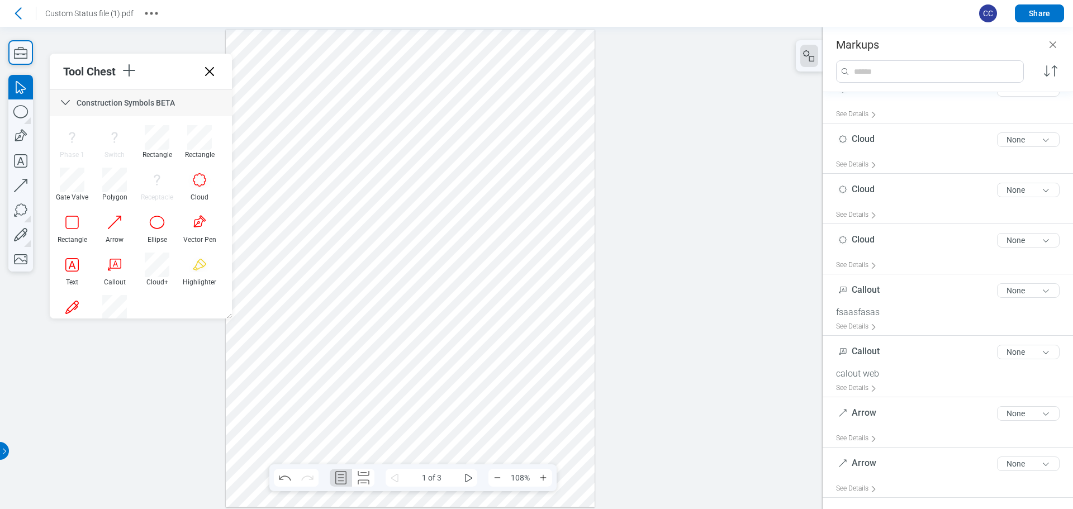
drag, startPoint x: 558, startPoint y: 427, endPoint x: 555, endPoint y: 432, distance: 6.0
click at [560, 428] on div at bounding box center [410, 268] width 369 height 477
click at [511, 444] on div at bounding box center [410, 268] width 369 height 477
click at [583, 443] on div at bounding box center [410, 268] width 369 height 477
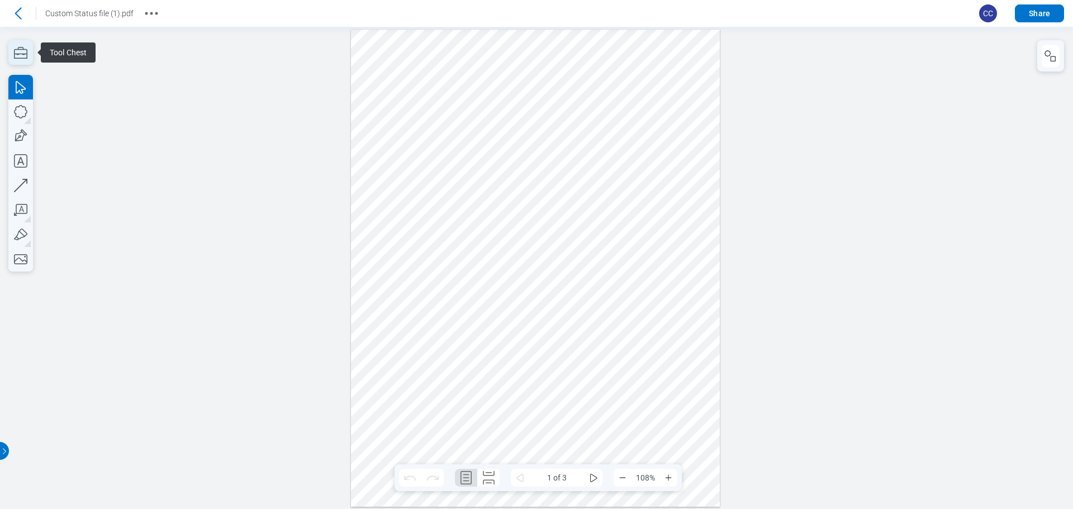
click at [17, 53] on icon "button" at bounding box center [20, 52] width 25 height 25
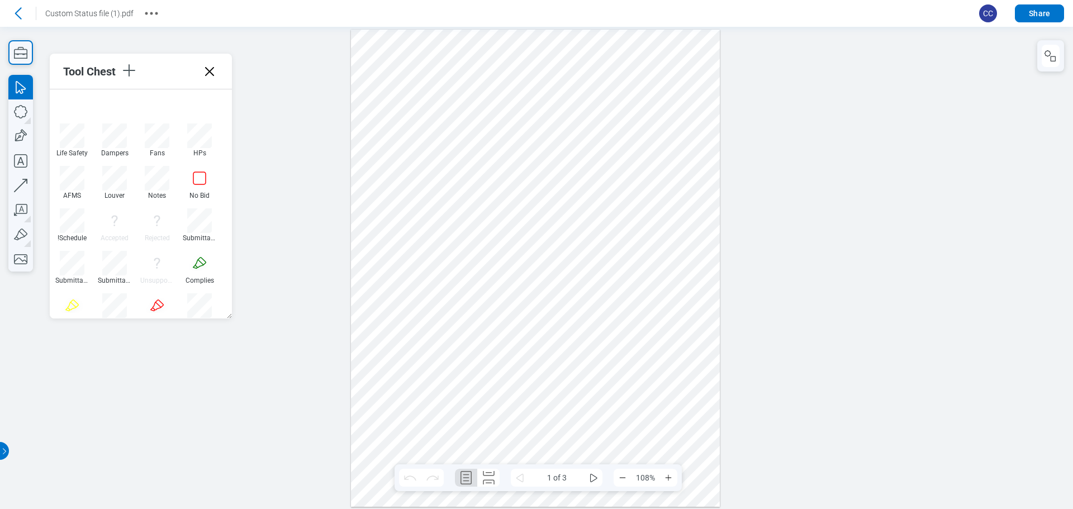
scroll to position [1680, 0]
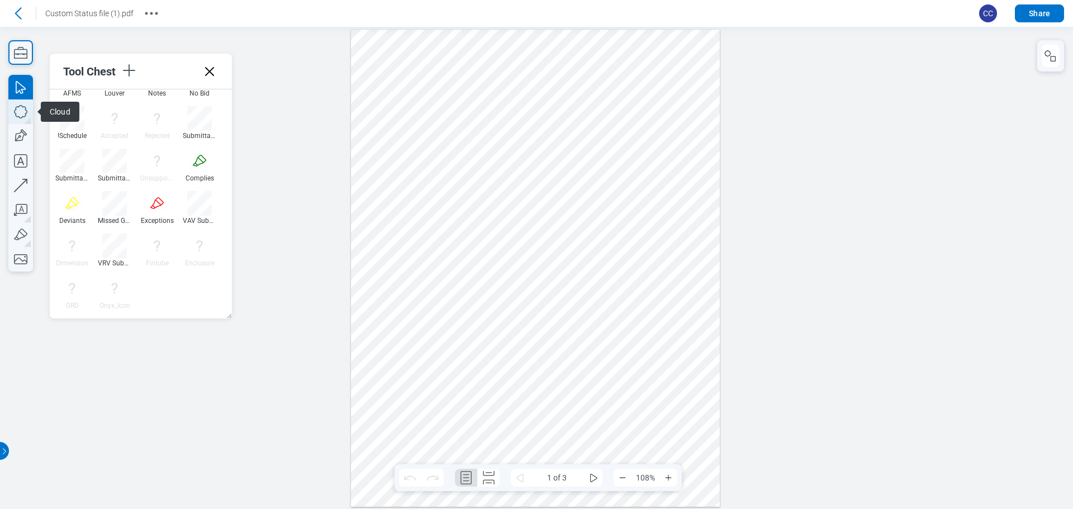
click at [17, 116] on icon "button" at bounding box center [20, 111] width 25 height 25
drag, startPoint x: 560, startPoint y: 428, endPoint x: 587, endPoint y: 445, distance: 32.9
click at [587, 445] on div at bounding box center [535, 268] width 369 height 477
click at [18, 108] on icon "button" at bounding box center [20, 111] width 25 height 25
drag, startPoint x: 603, startPoint y: 435, endPoint x: 620, endPoint y: 449, distance: 22.4
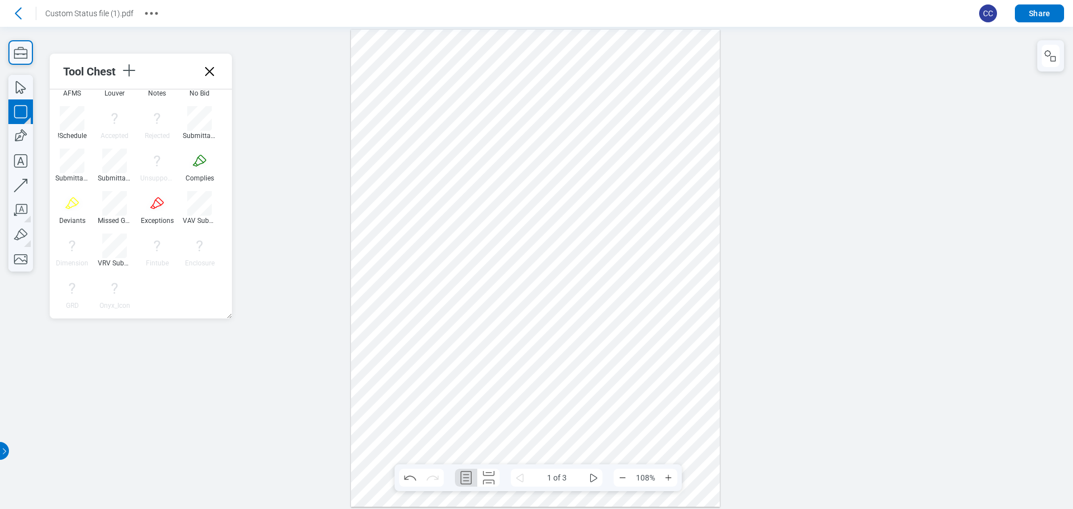
click at [620, 449] on div at bounding box center [535, 268] width 369 height 477
click at [652, 443] on div at bounding box center [535, 268] width 369 height 477
click at [566, 442] on div at bounding box center [535, 268] width 369 height 477
click at [613, 449] on div at bounding box center [535, 268] width 369 height 477
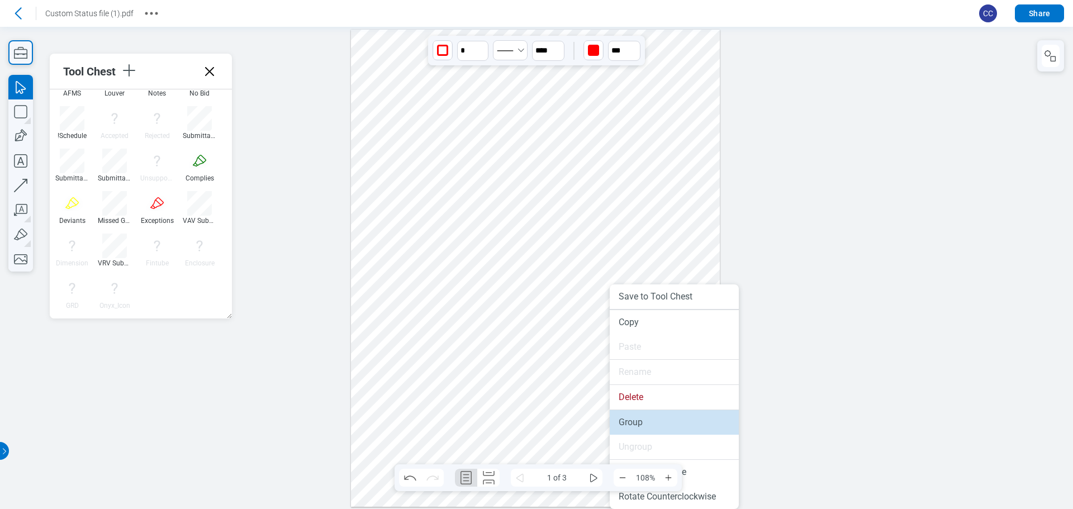
drag, startPoint x: 627, startPoint y: 422, endPoint x: 662, endPoint y: 407, distance: 37.6
click at [627, 422] on li "Group" at bounding box center [674, 422] width 129 height 25
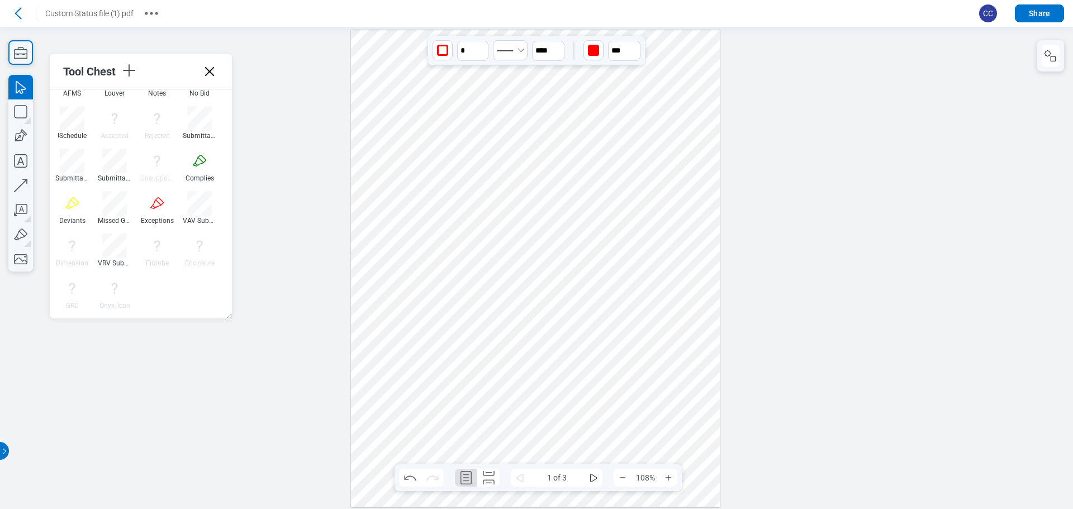
click at [673, 451] on div at bounding box center [535, 268] width 369 height 477
click at [586, 443] on div at bounding box center [535, 268] width 369 height 477
drag, startPoint x: 625, startPoint y: 417, endPoint x: 603, endPoint y: 432, distance: 26.2
click at [603, 432] on div at bounding box center [535, 268] width 369 height 477
click at [639, 435] on div at bounding box center [535, 268] width 369 height 477
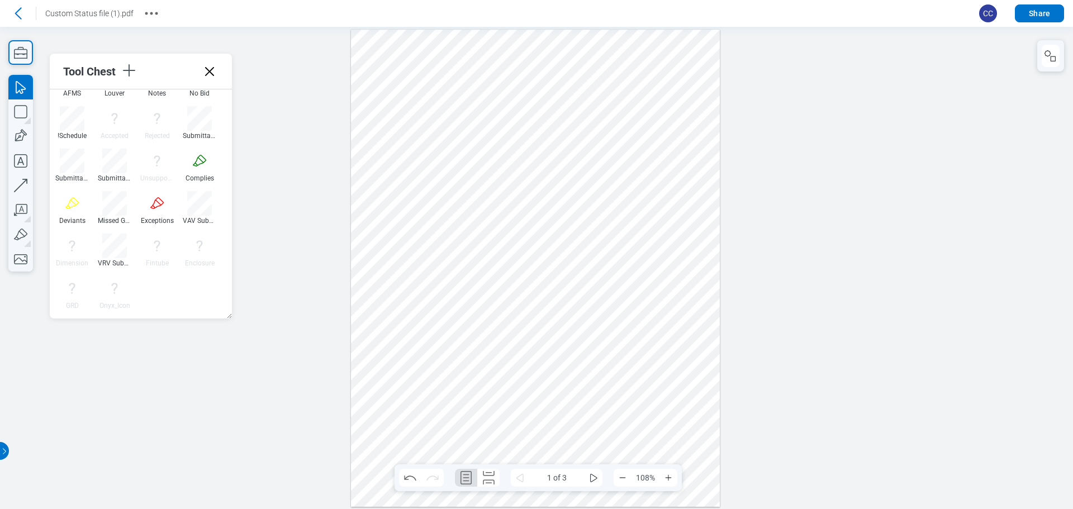
click at [572, 444] on div at bounding box center [535, 268] width 369 height 477
click at [627, 452] on div at bounding box center [535, 268] width 369 height 477
click at [568, 444] on div at bounding box center [535, 268] width 369 height 477
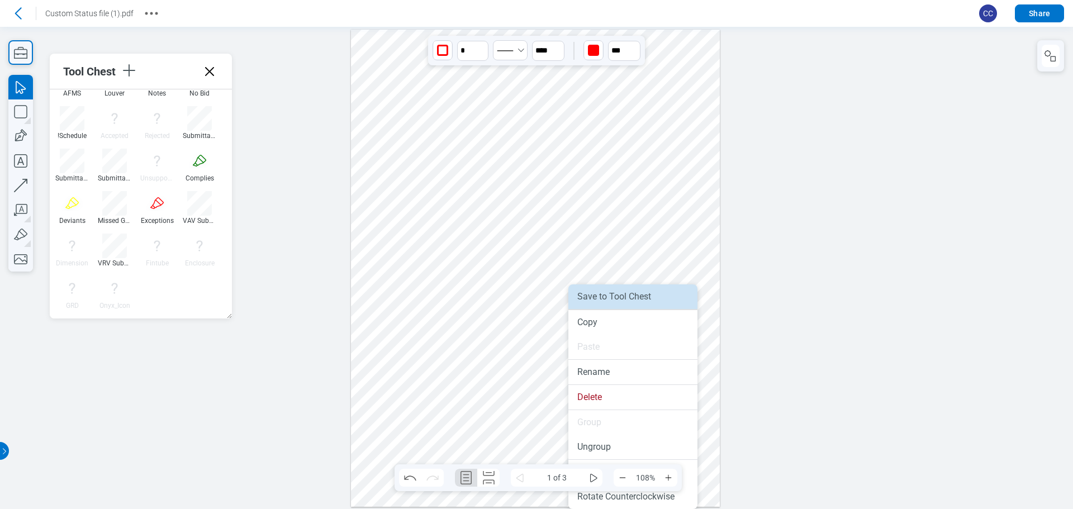
click at [618, 301] on li "Save to Tool Chest" at bounding box center [632, 297] width 129 height 25
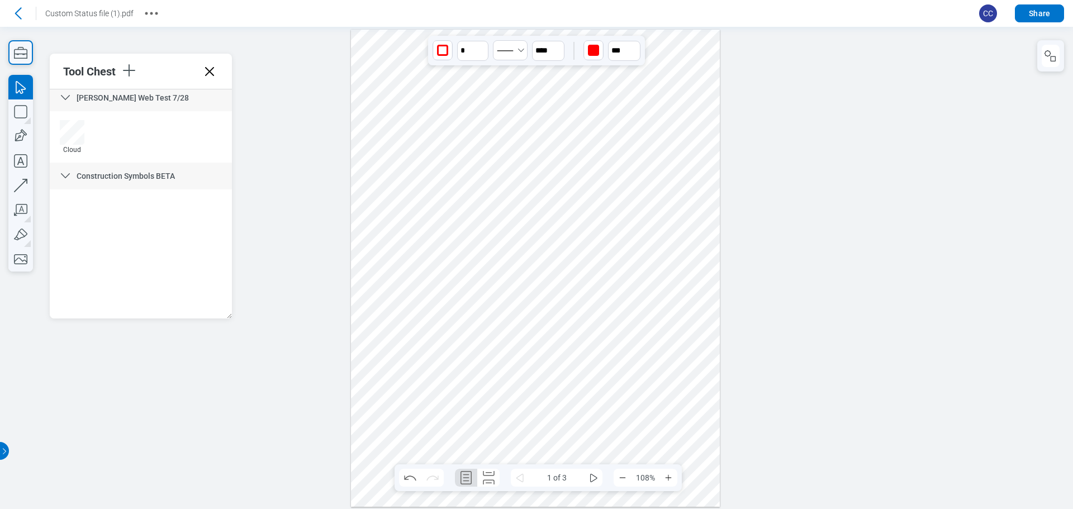
scroll to position [0, 0]
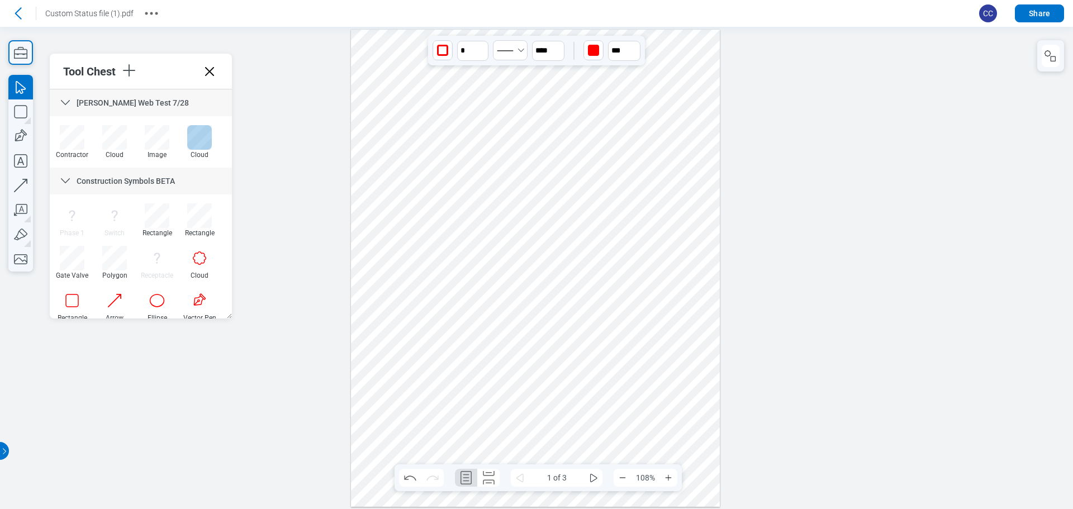
click at [188, 141] on div at bounding box center [199, 137] width 25 height 25
click at [650, 445] on div at bounding box center [535, 268] width 369 height 477
click at [693, 437] on div at bounding box center [535, 268] width 369 height 477
click at [646, 452] on div at bounding box center [535, 268] width 369 height 477
click at [695, 430] on div at bounding box center [535, 268] width 369 height 477
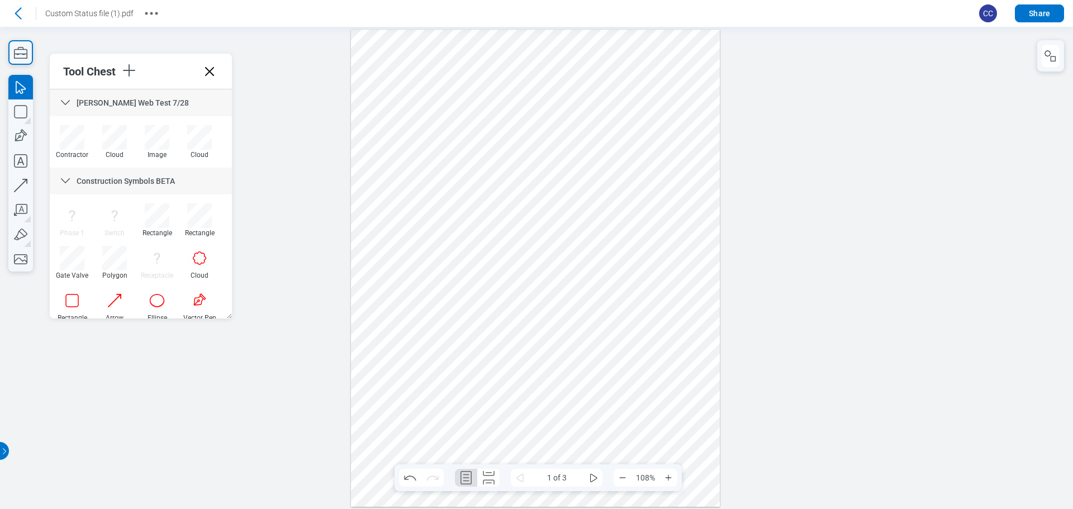
click at [653, 449] on div at bounding box center [535, 268] width 369 height 477
click at [699, 437] on div at bounding box center [535, 268] width 369 height 477
click at [651, 450] on div at bounding box center [535, 268] width 369 height 477
click at [1044, 56] on icon "button" at bounding box center [1050, 55] width 13 height 13
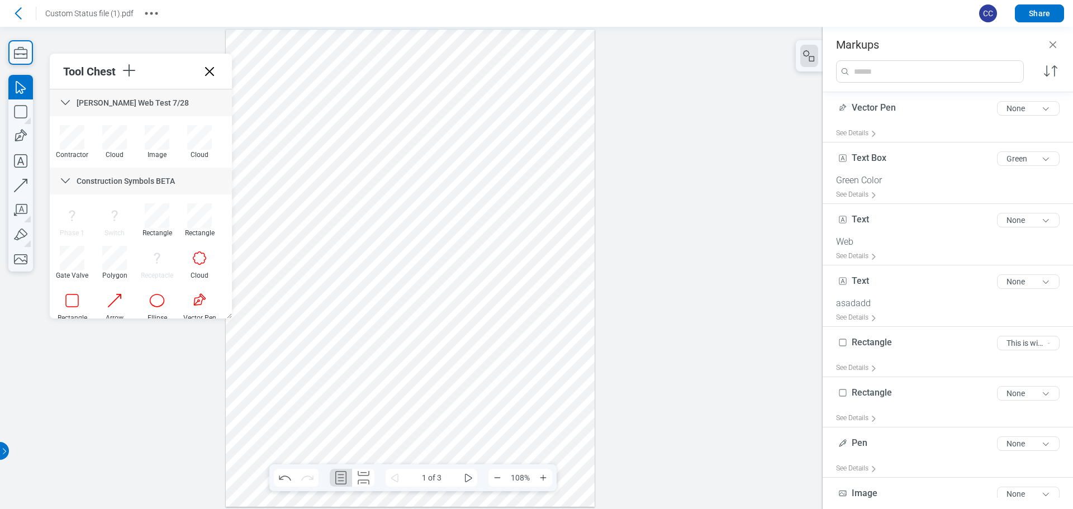
drag, startPoint x: 590, startPoint y: 413, endPoint x: 537, endPoint y: 438, distance: 59.5
click at [590, 413] on div at bounding box center [410, 268] width 369 height 477
click at [520, 448] on div at bounding box center [410, 268] width 369 height 477
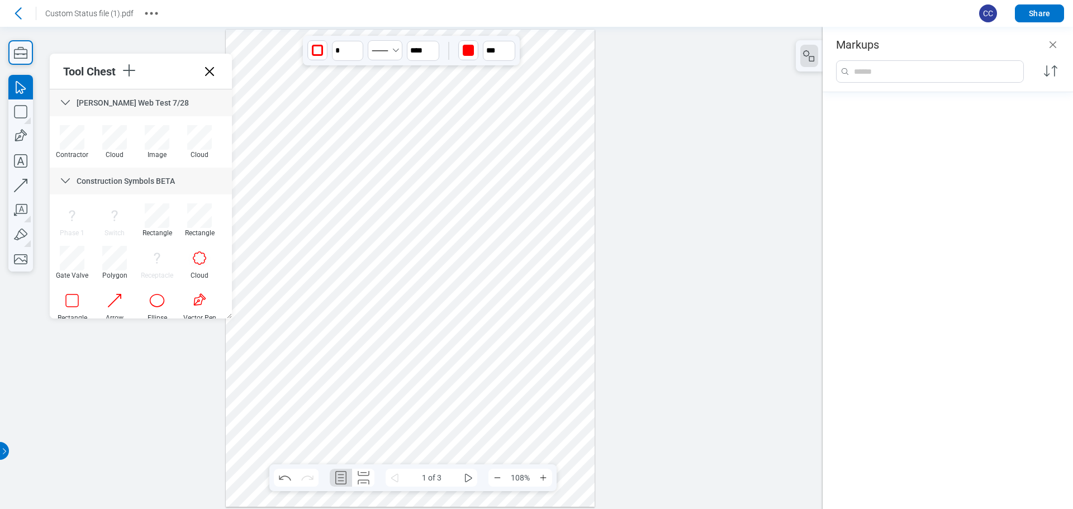
scroll to position [604, 0]
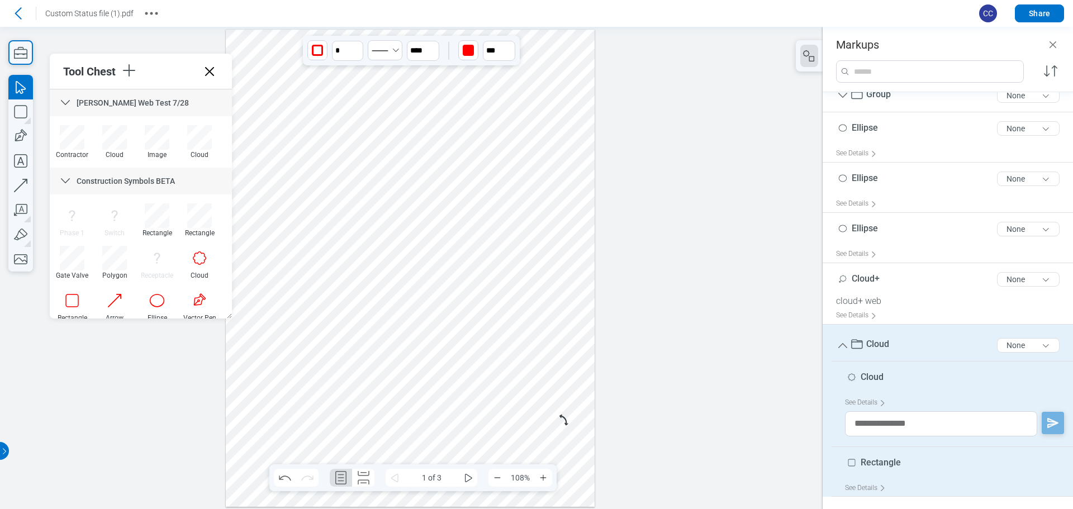
click at [571, 394] on div at bounding box center [410, 268] width 369 height 477
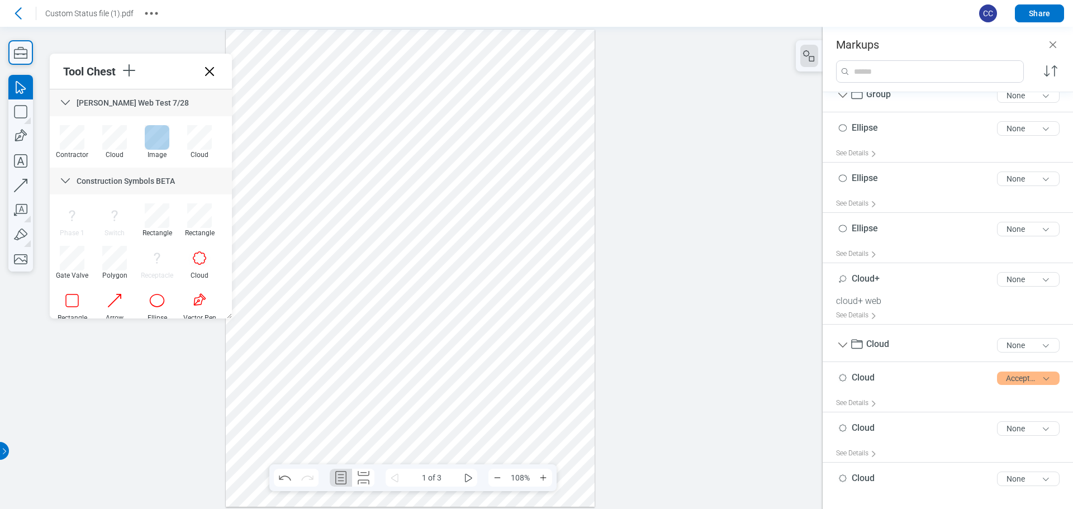
click at [159, 139] on div at bounding box center [157, 137] width 25 height 25
drag, startPoint x: 561, startPoint y: 335, endPoint x: 565, endPoint y: 349, distance: 14.1
click at [565, 349] on div at bounding box center [410, 268] width 369 height 477
click at [573, 391] on div at bounding box center [410, 268] width 369 height 477
click at [554, 336] on div at bounding box center [410, 268] width 369 height 477
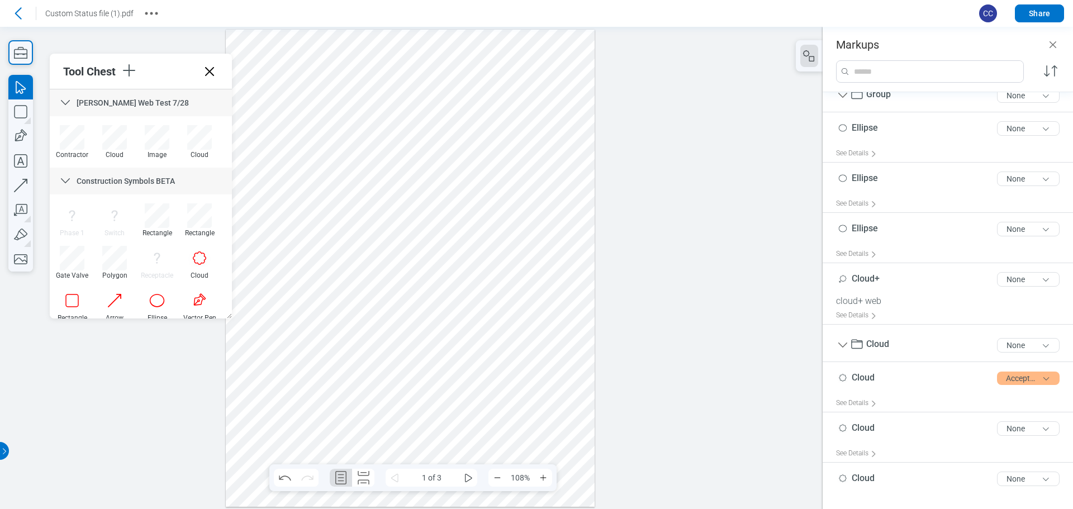
click at [547, 377] on div at bounding box center [410, 268] width 369 height 477
click at [549, 329] on div at bounding box center [410, 268] width 369 height 477
click at [575, 383] on div at bounding box center [410, 268] width 369 height 477
click at [560, 339] on div at bounding box center [410, 268] width 369 height 477
click at [562, 372] on div at bounding box center [410, 268] width 369 height 477
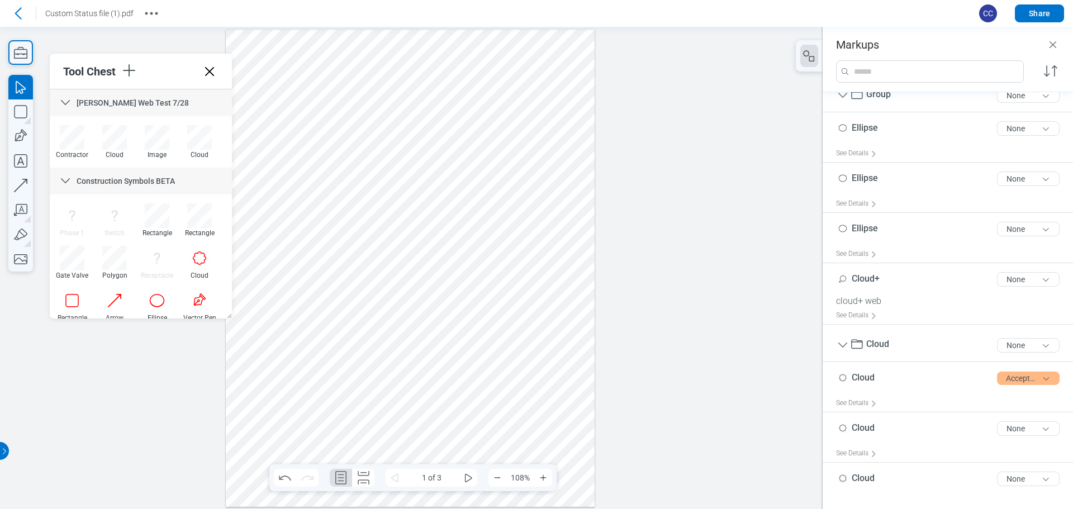
drag, startPoint x: 561, startPoint y: 382, endPoint x: 562, endPoint y: 338, distance: 43.6
click at [562, 382] on div at bounding box center [410, 268] width 369 height 477
click at [561, 335] on div at bounding box center [410, 268] width 369 height 477
